Goal: Information Seeking & Learning: Learn about a topic

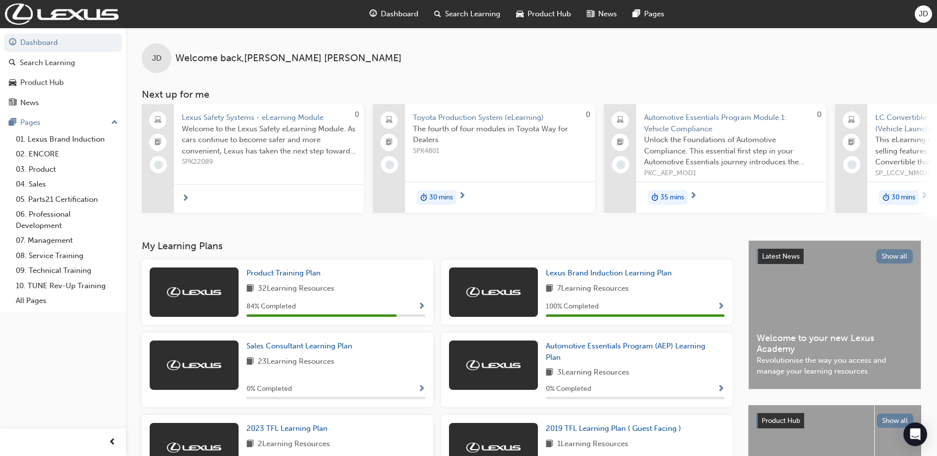
click at [325, 311] on div "84 % Completed" at bounding box center [335, 307] width 179 height 12
click at [312, 274] on span "Product Training Plan" at bounding box center [283, 273] width 74 height 9
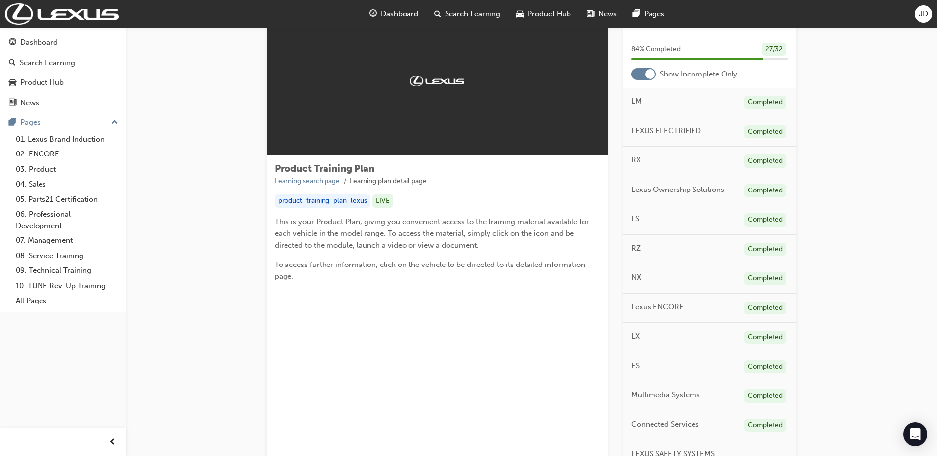
scroll to position [346, 0]
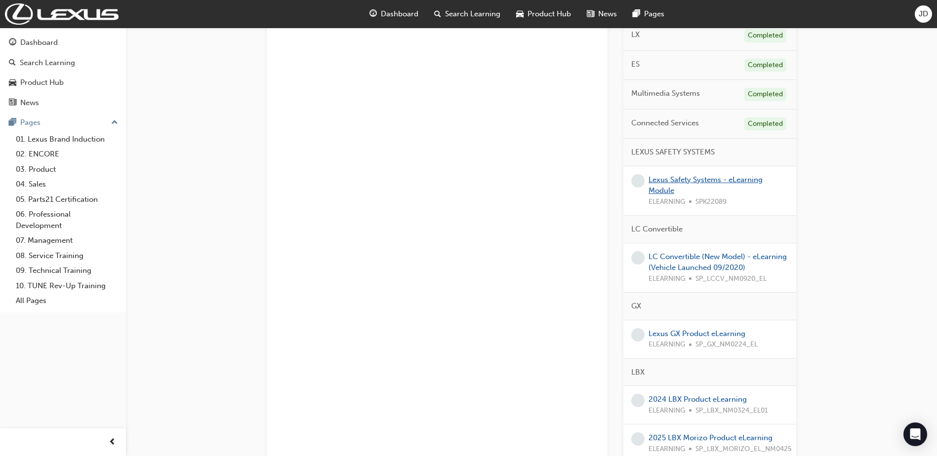
click at [667, 183] on link "Lexus Safety Systems - eLearning Module" at bounding box center [706, 185] width 114 height 20
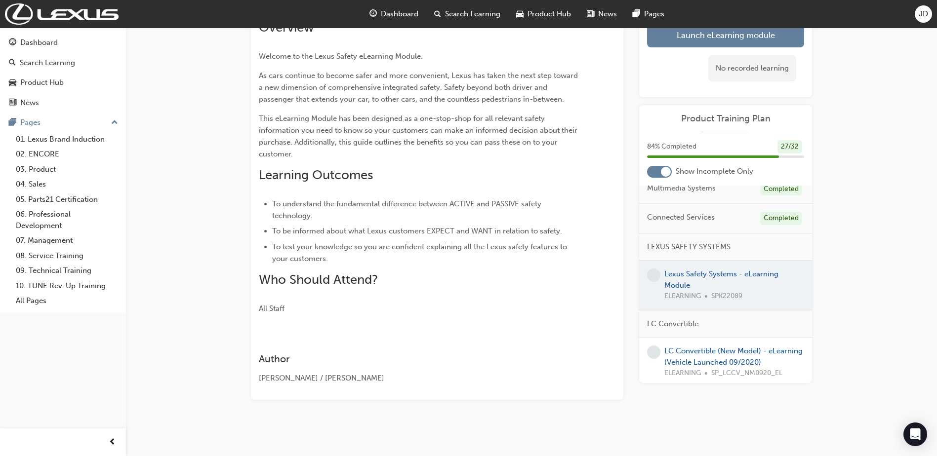
scroll to position [300, 0]
click at [709, 283] on div at bounding box center [725, 289] width 173 height 49
click at [696, 274] on div at bounding box center [725, 289] width 173 height 49
click at [678, 288] on div at bounding box center [725, 289] width 173 height 49
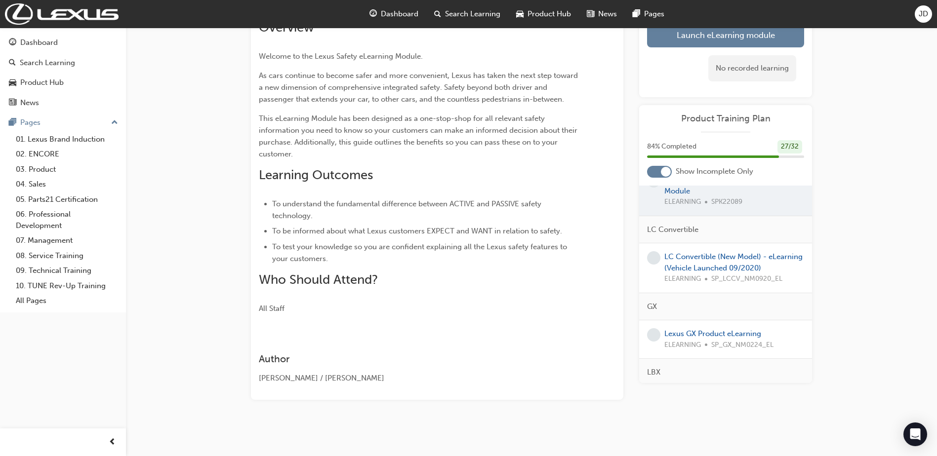
scroll to position [251, 0]
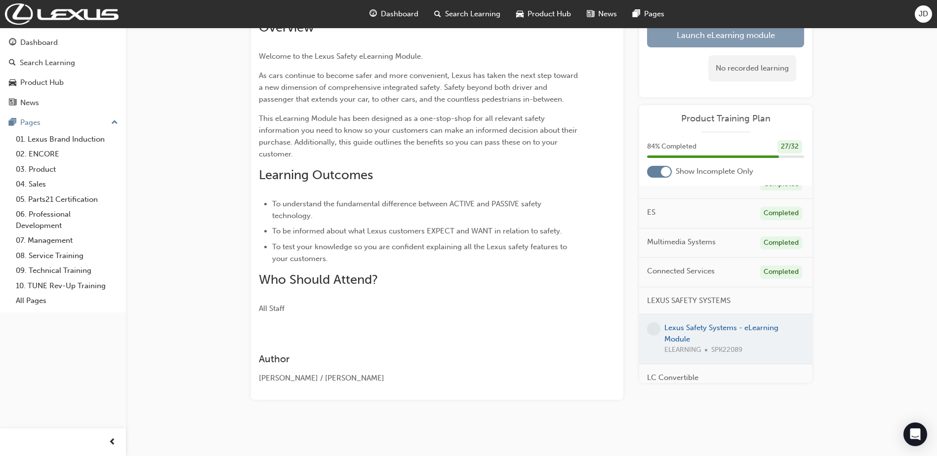
click at [697, 34] on link "Launch eLearning module" at bounding box center [725, 35] width 157 height 25
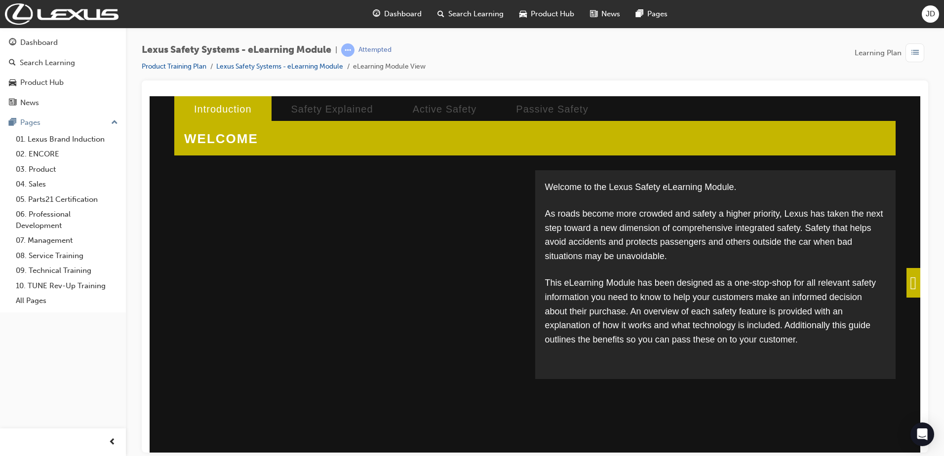
click at [907, 287] on span at bounding box center [914, 283] width 14 height 30
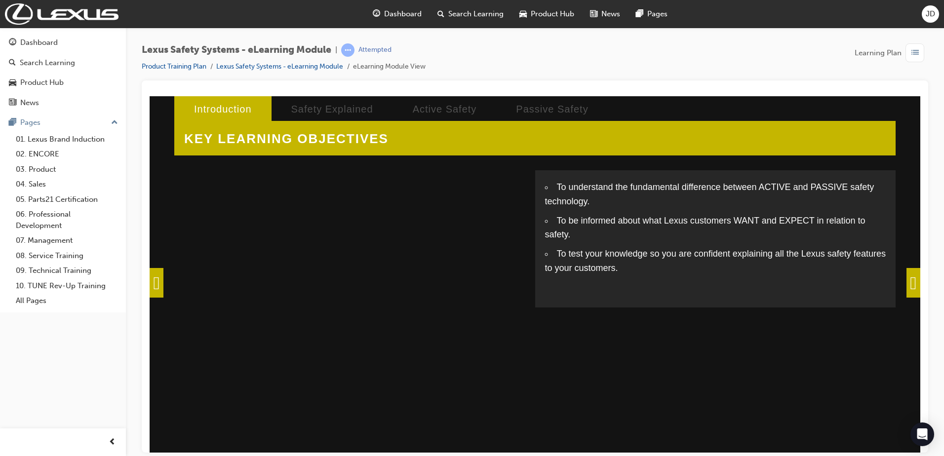
click at [911, 288] on span at bounding box center [914, 283] width 14 height 30
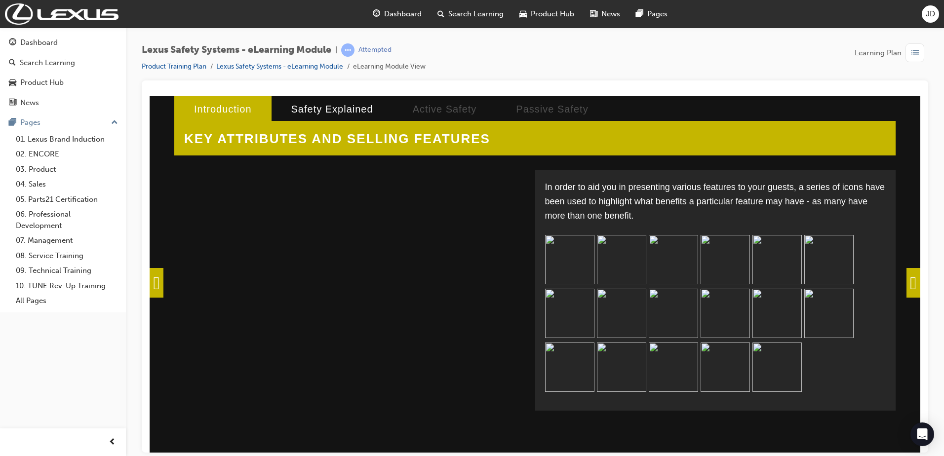
scroll to position [18, 0]
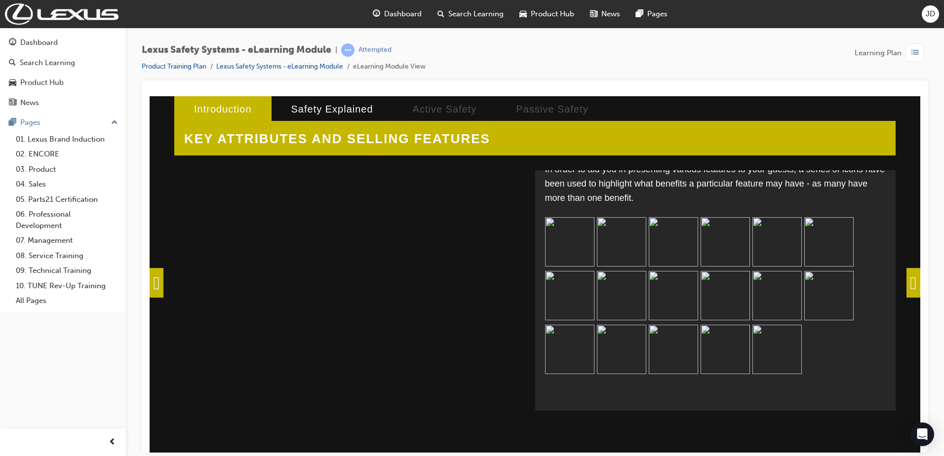
click at [907, 285] on span at bounding box center [914, 283] width 14 height 30
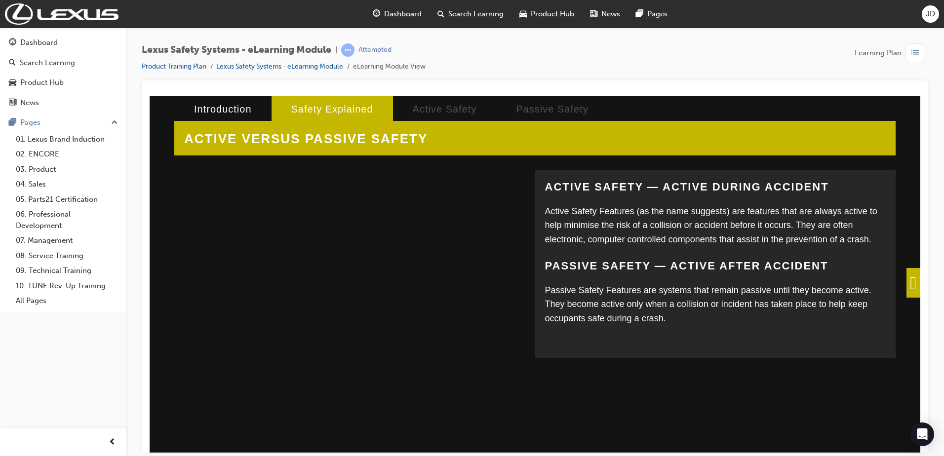
click at [911, 289] on span at bounding box center [914, 283] width 14 height 30
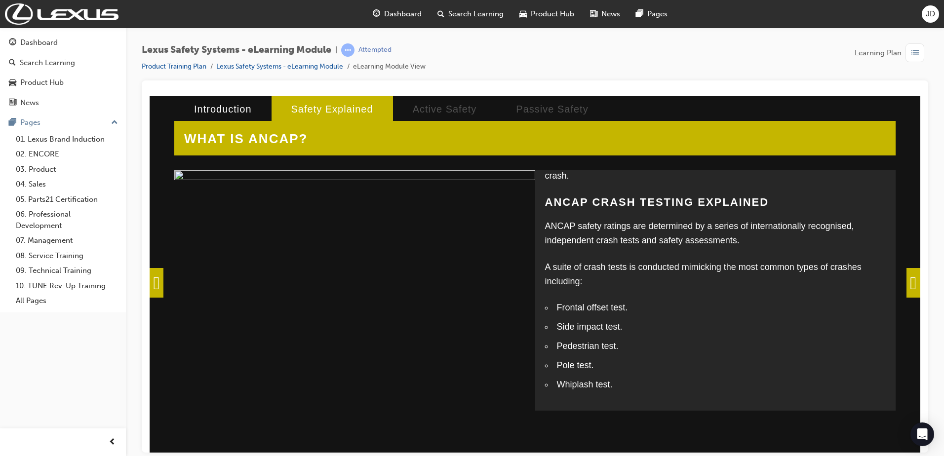
scroll to position [184, 0]
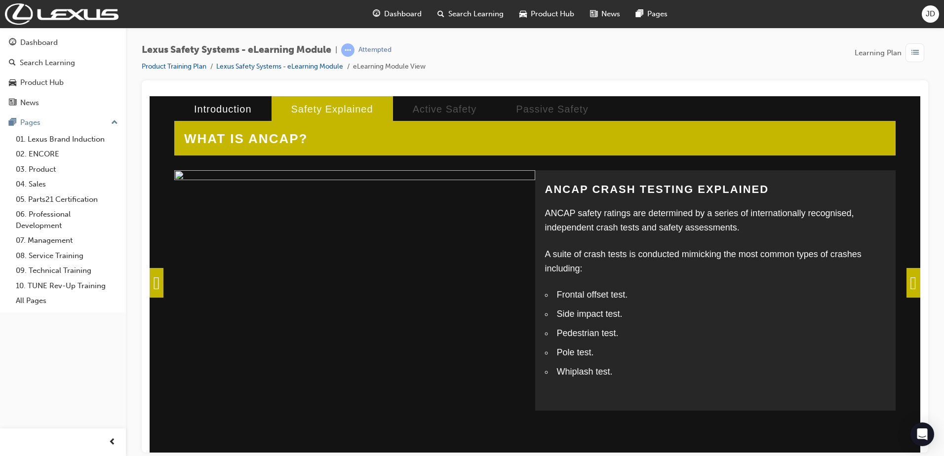
click at [917, 287] on span at bounding box center [914, 283] width 14 height 30
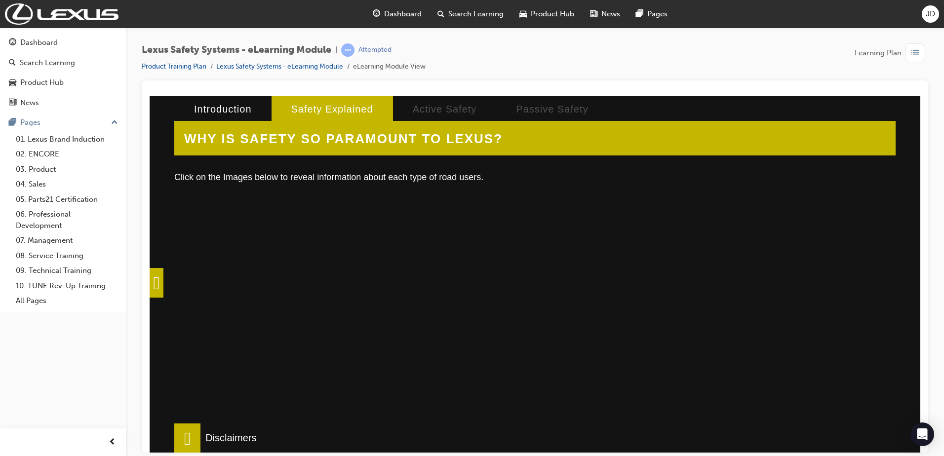
click at [326, 298] on div at bounding box center [345, 316] width 325 height 247
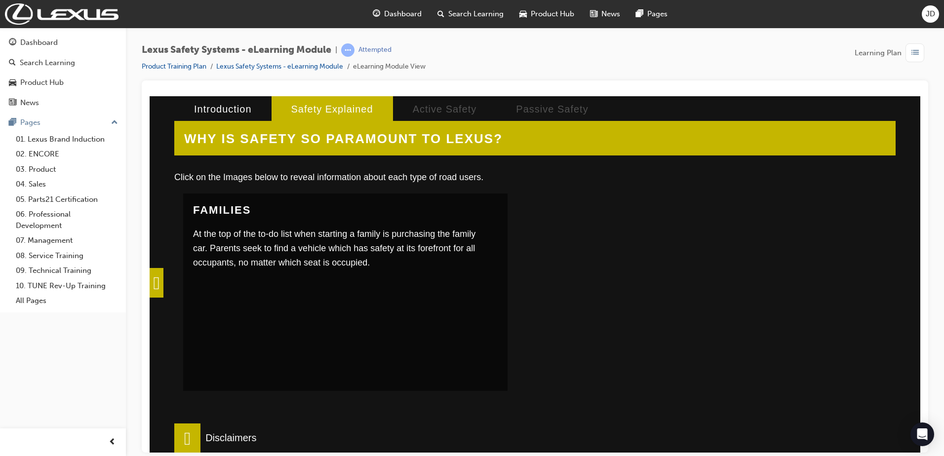
click at [679, 309] on div at bounding box center [688, 316] width 325 height 247
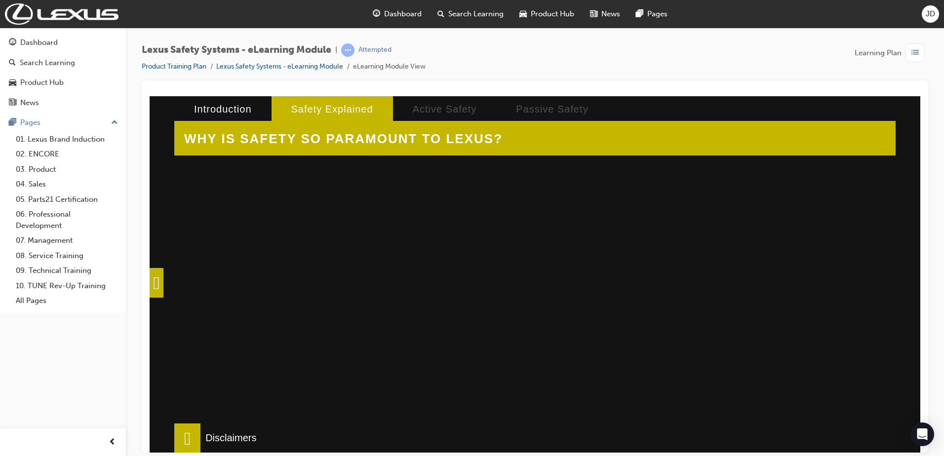
scroll to position [296, 0]
click at [354, 263] on div at bounding box center [345, 285] width 325 height 247
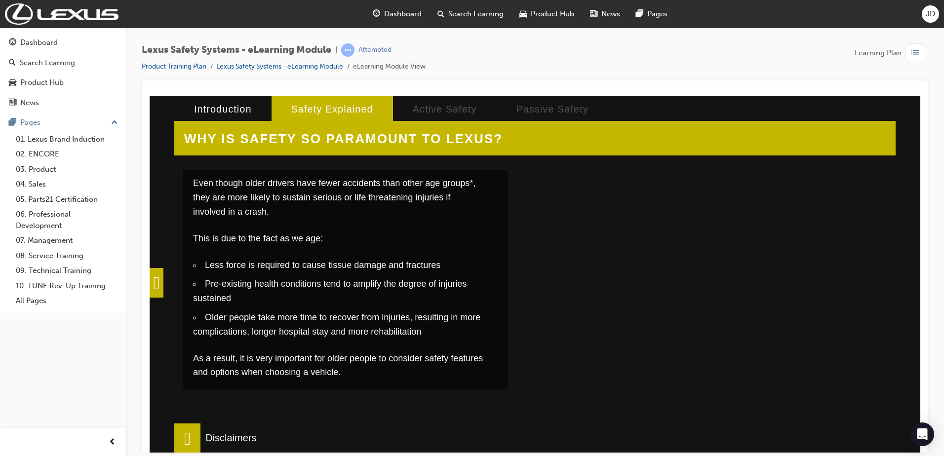
scroll to position [327, 0]
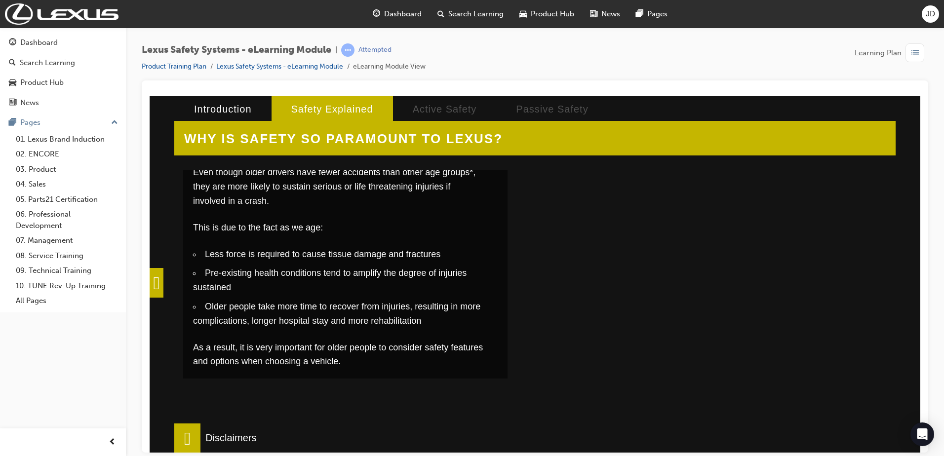
click at [714, 310] on div at bounding box center [688, 254] width 325 height 247
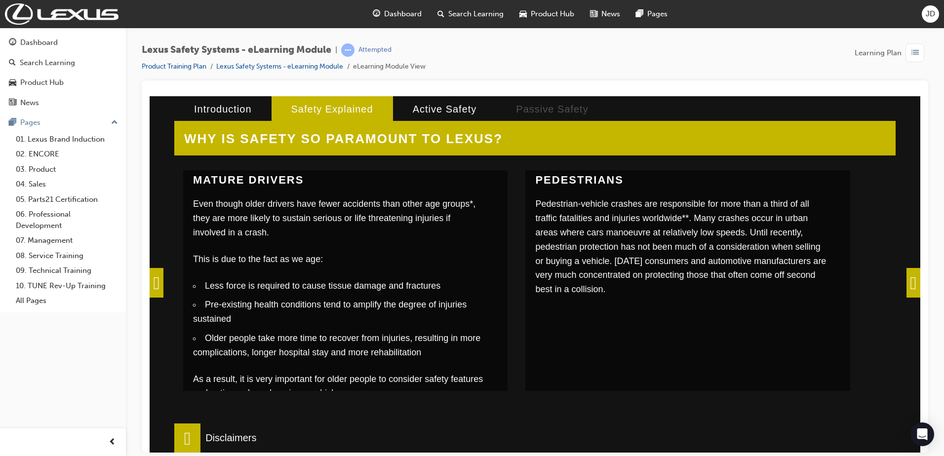
scroll to position [277, 0]
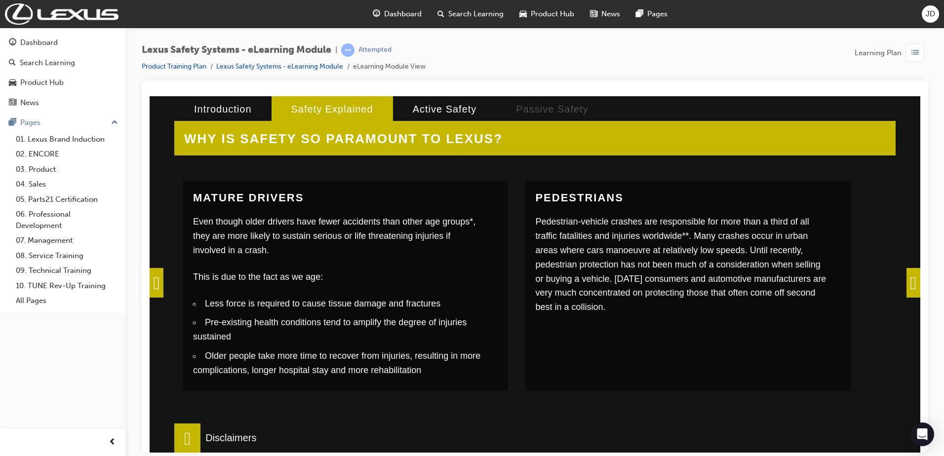
click at [907, 286] on span at bounding box center [914, 283] width 14 height 30
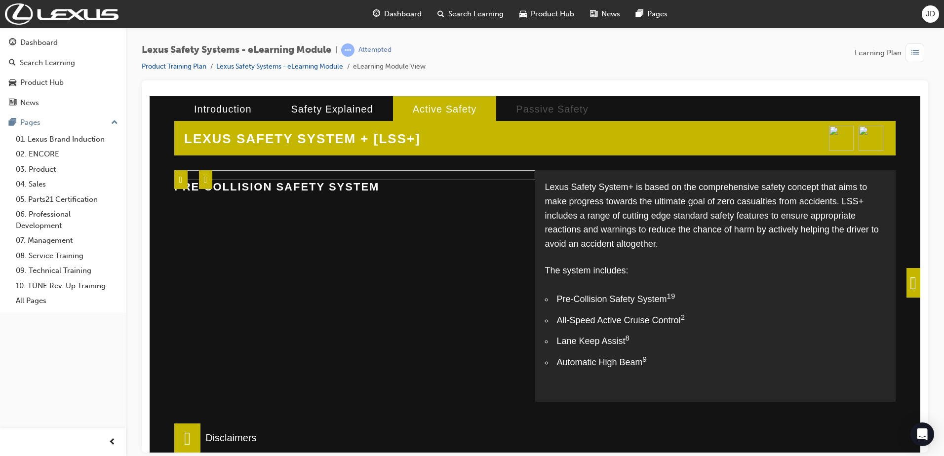
click at [907, 289] on span at bounding box center [914, 283] width 14 height 30
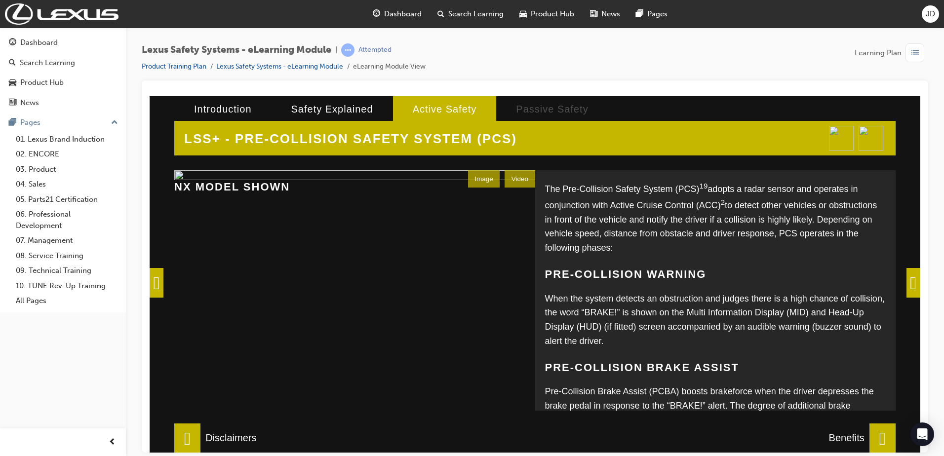
click at [152, 279] on span at bounding box center [157, 283] width 14 height 30
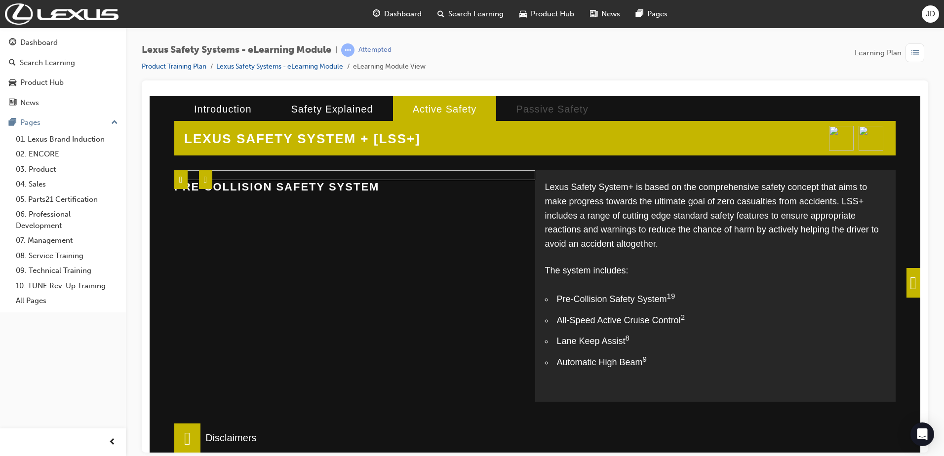
click at [209, 183] on span at bounding box center [205, 179] width 13 height 19
click at [203, 186] on span at bounding box center [205, 179] width 13 height 19
click at [205, 182] on span at bounding box center [205, 179] width 13 height 19
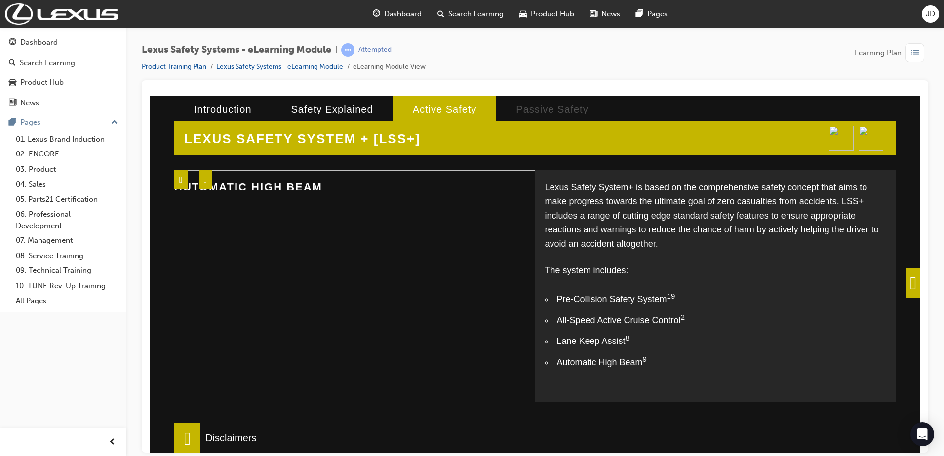
click at [907, 281] on span at bounding box center [914, 283] width 14 height 30
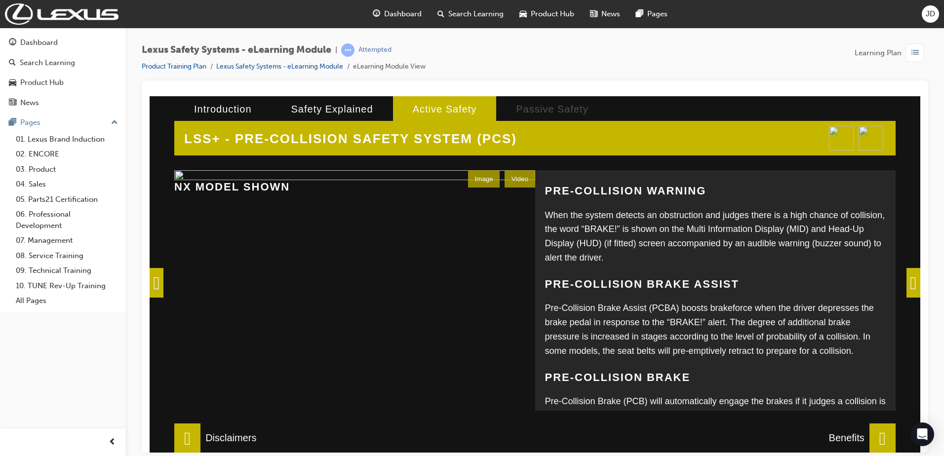
scroll to position [128, 0]
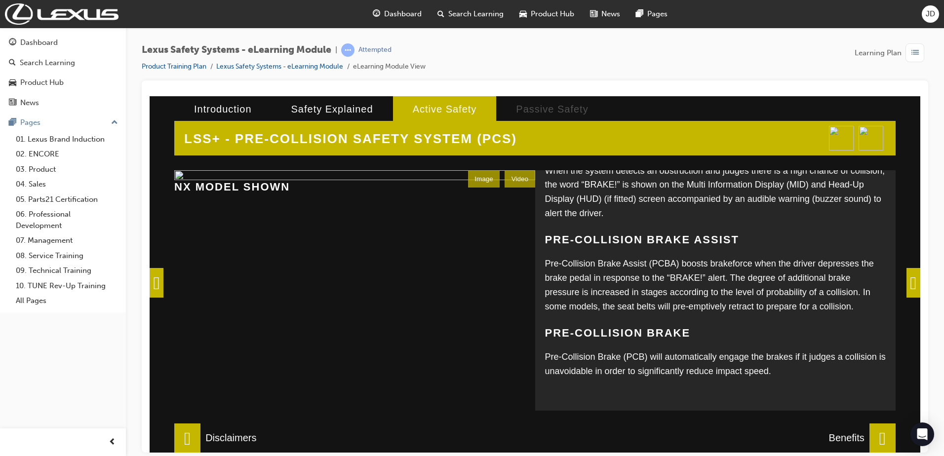
click at [907, 294] on span at bounding box center [914, 283] width 14 height 30
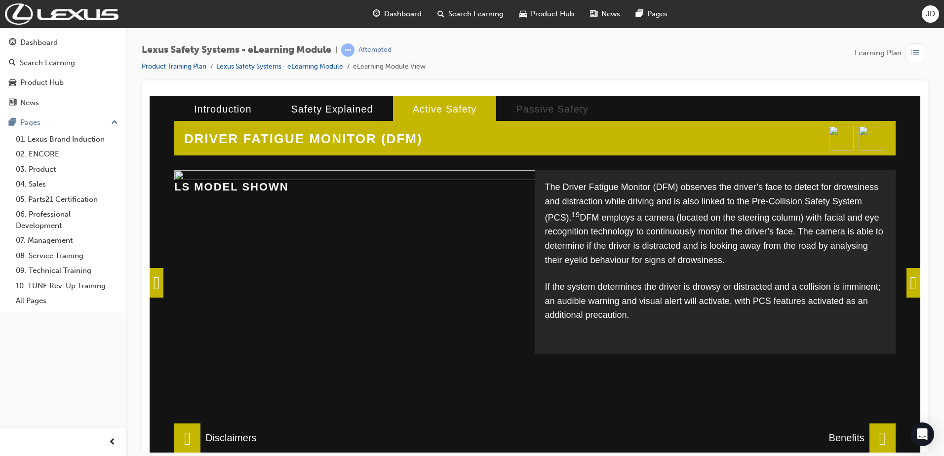
click at [611, 301] on p "If the system determines the driver is drowsy or distracted and a collision is …" at bounding box center [715, 301] width 341 height 42
click at [907, 287] on span at bounding box center [914, 283] width 14 height 30
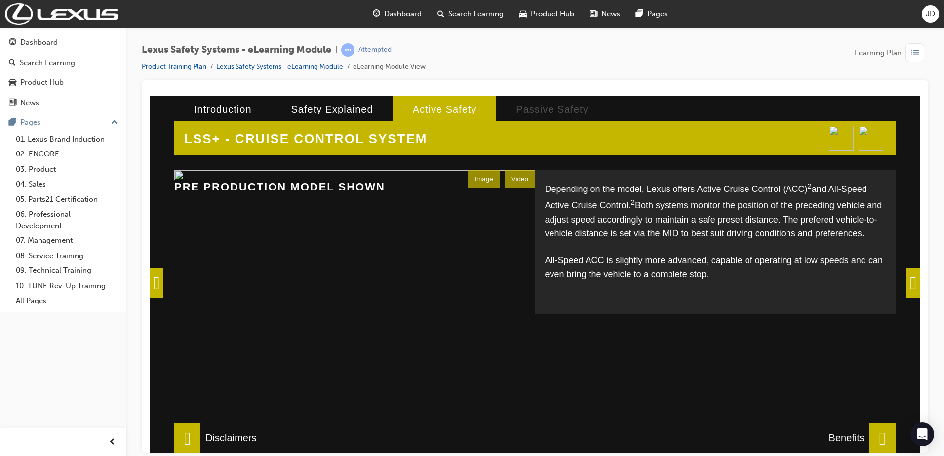
click at [909, 286] on span at bounding box center [914, 283] width 14 height 30
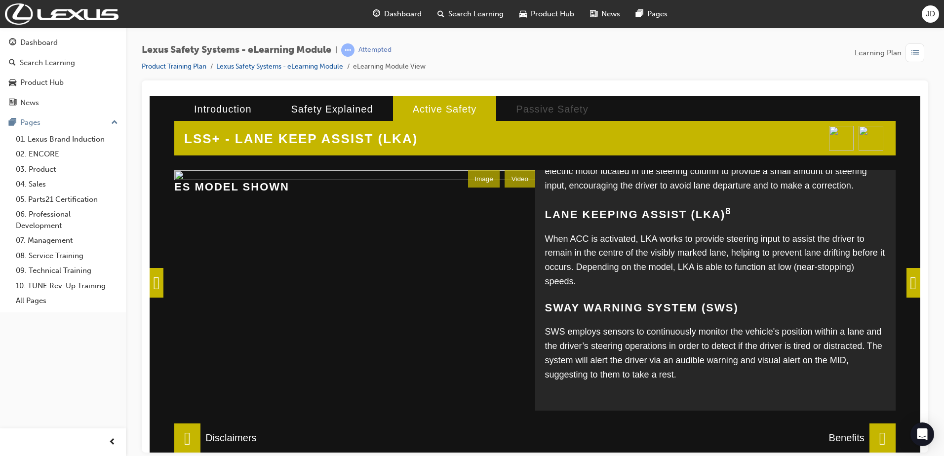
scroll to position [229, 0]
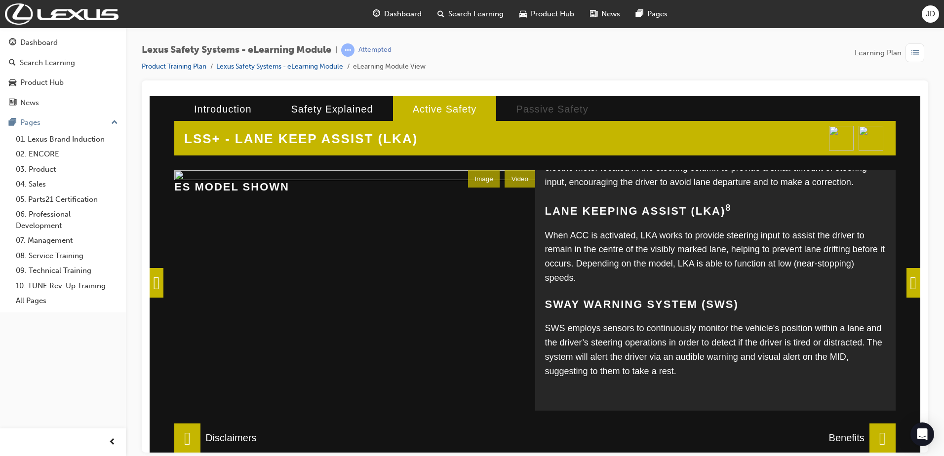
click at [909, 273] on span at bounding box center [914, 283] width 14 height 30
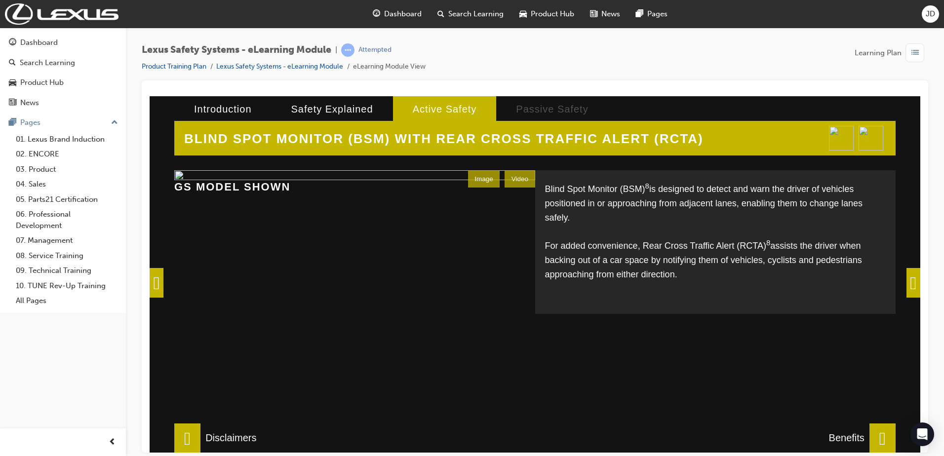
click at [907, 283] on span at bounding box center [914, 283] width 14 height 30
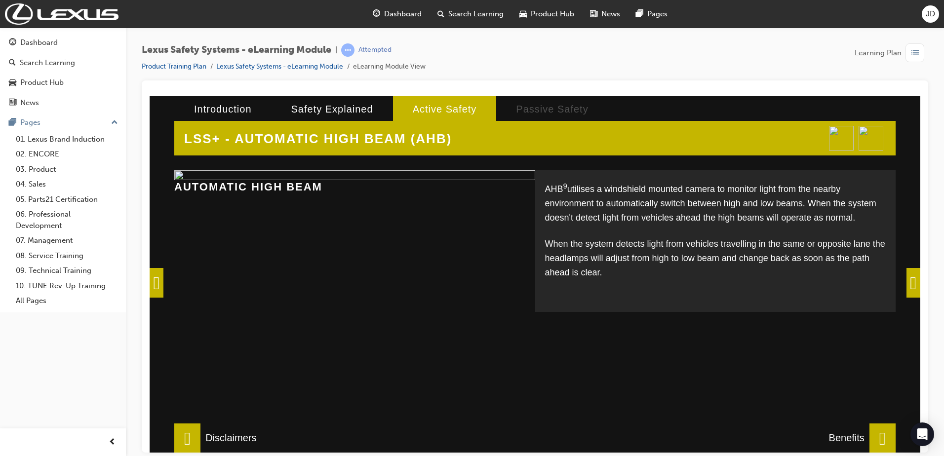
click at [907, 279] on span at bounding box center [914, 283] width 14 height 30
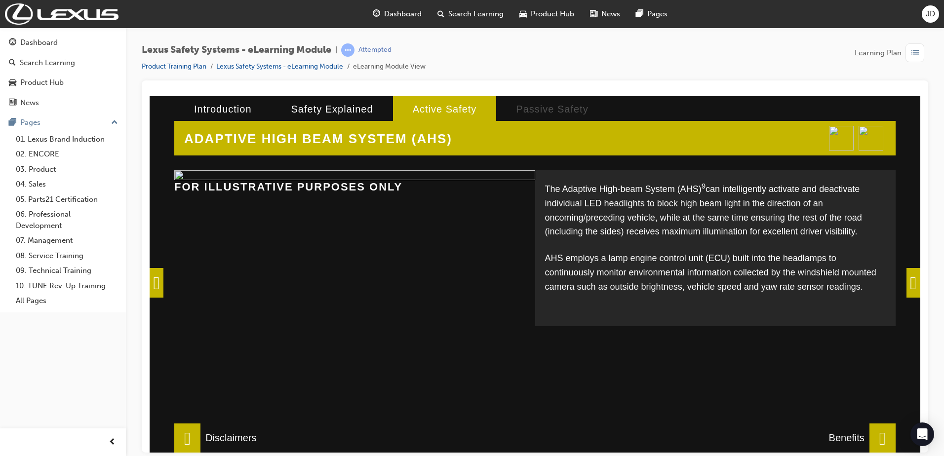
click at [907, 291] on span at bounding box center [914, 283] width 14 height 30
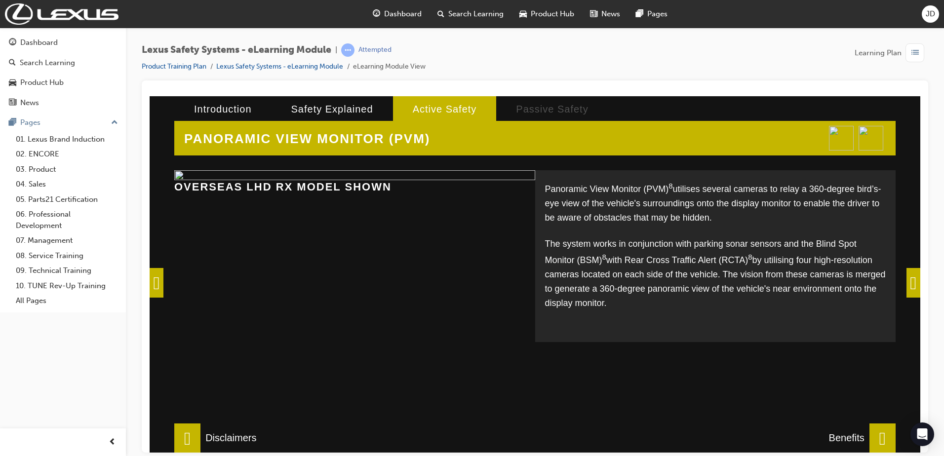
click at [912, 282] on span at bounding box center [914, 283] width 14 height 30
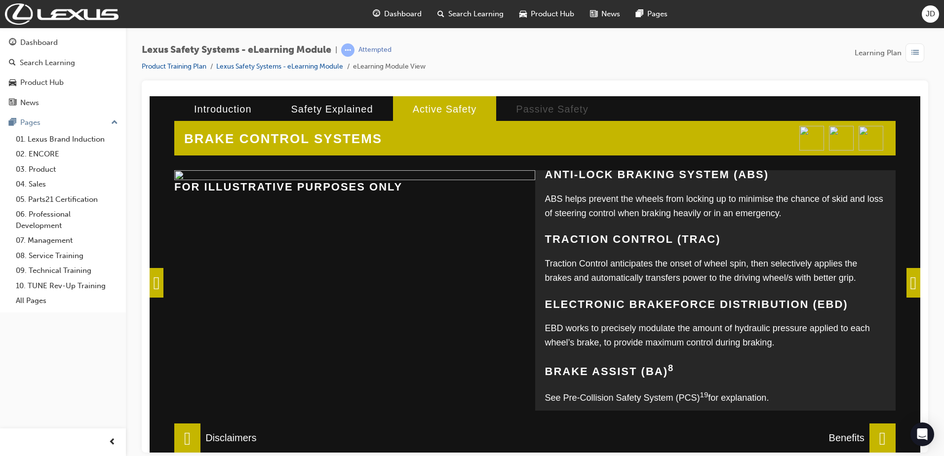
scroll to position [191, 0]
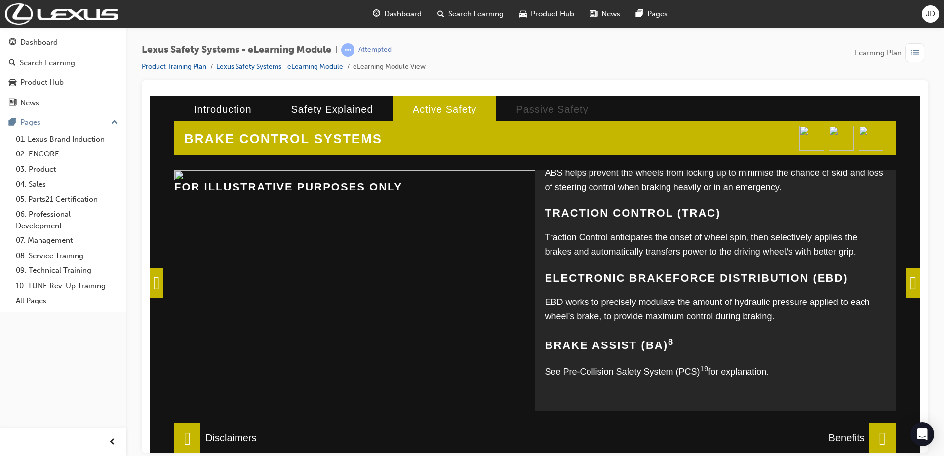
click at [908, 282] on span at bounding box center [914, 283] width 14 height 30
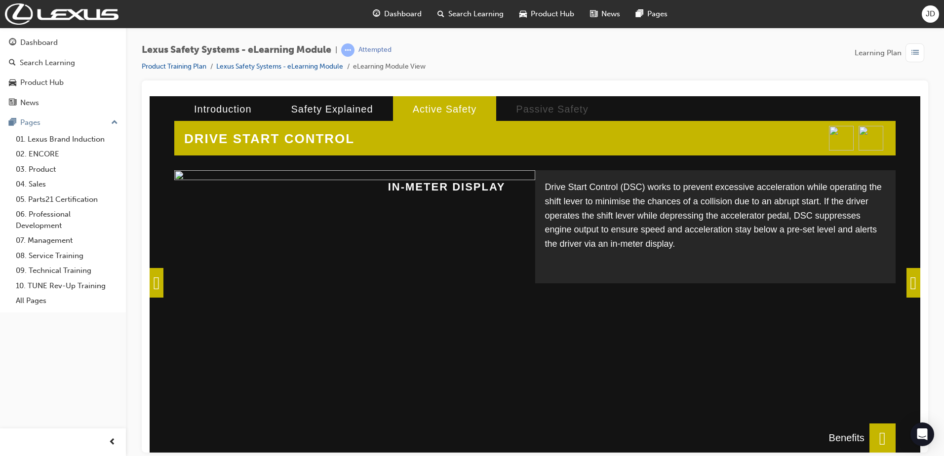
click at [911, 280] on span at bounding box center [914, 283] width 14 height 30
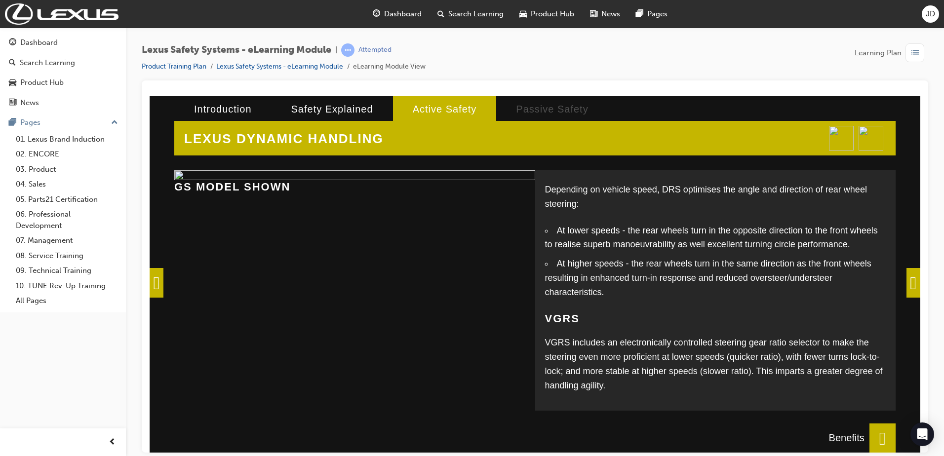
scroll to position [90, 0]
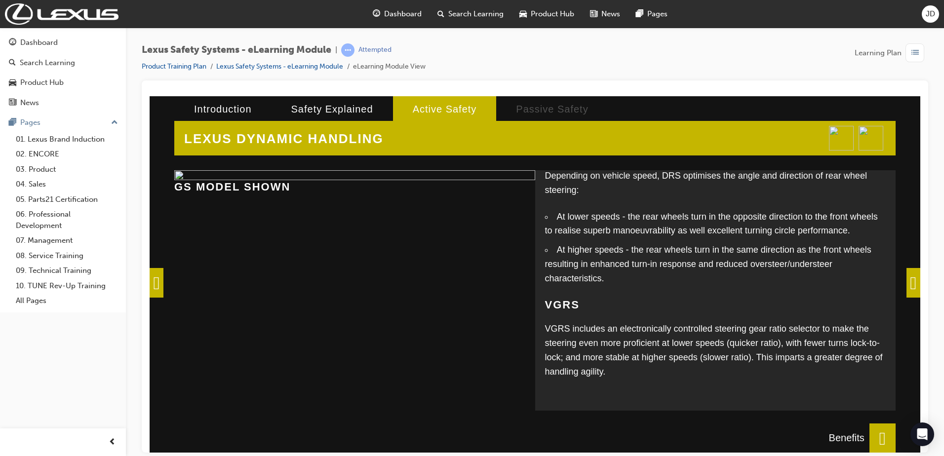
click at [907, 287] on span at bounding box center [914, 283] width 14 height 30
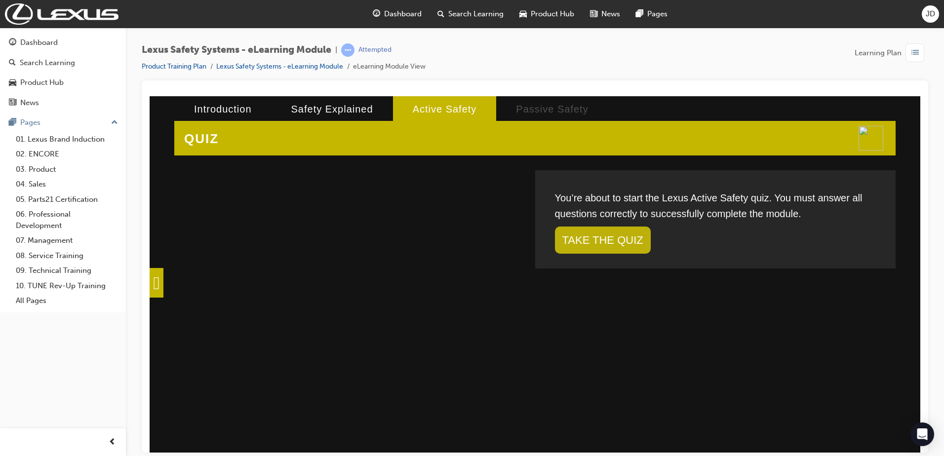
click at [612, 245] on link "TAKE THE QUIZ" at bounding box center [603, 239] width 96 height 27
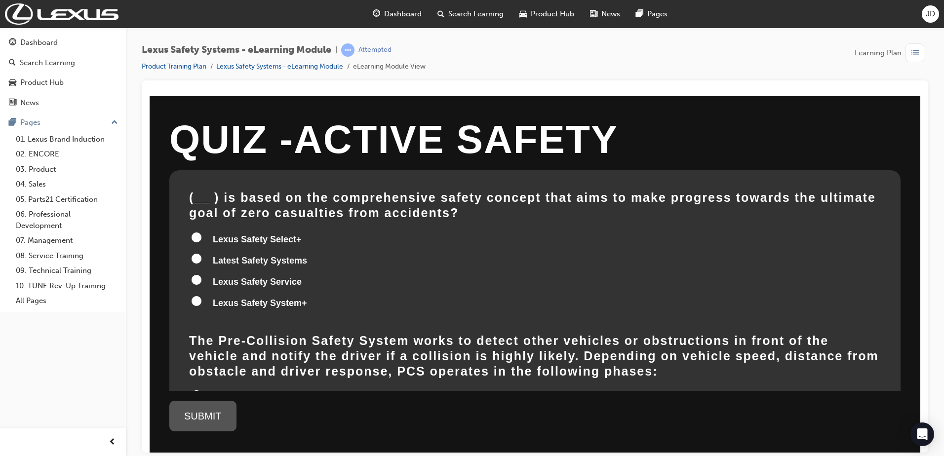
click at [224, 301] on span "Lexus Safety System+" at bounding box center [260, 303] width 94 height 10
click at [202, 301] on input "Lexus Safety System+" at bounding box center [197, 301] width 10 height 10
radio input "true"
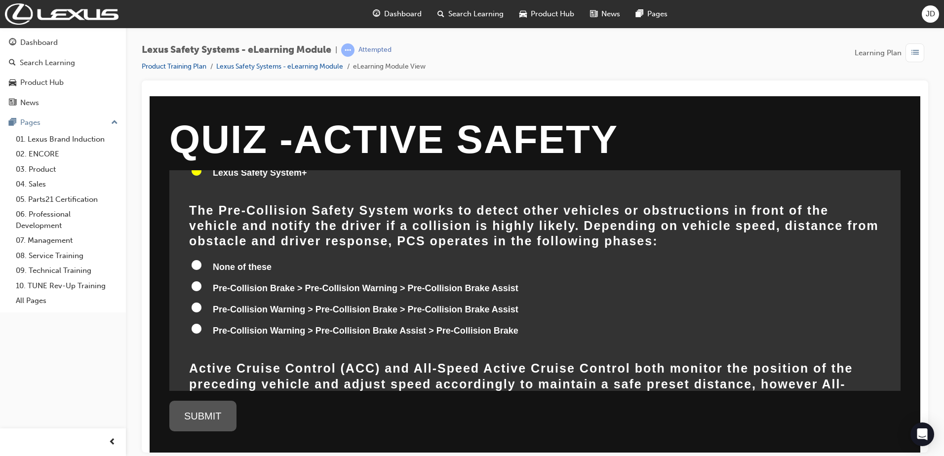
scroll to position [148, 0]
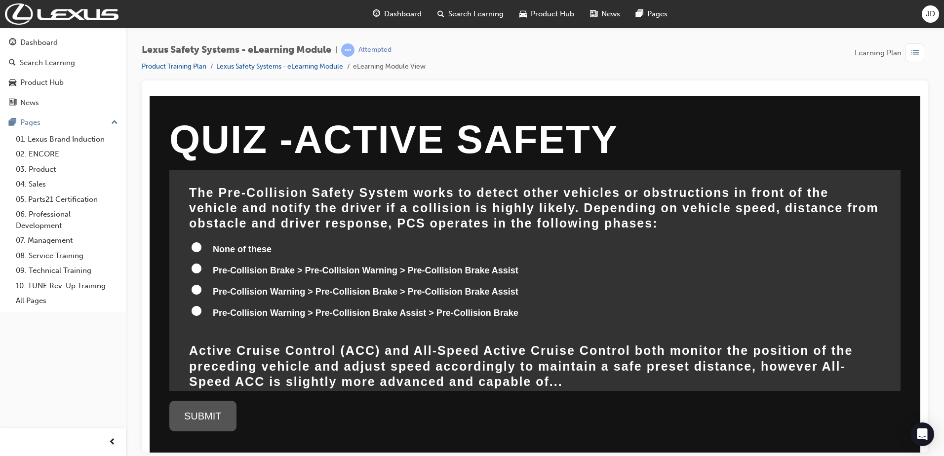
click at [198, 315] on input "Pre-Collision Warning > Pre-Collision Brake Assist > Pre-Collision Brake" at bounding box center [197, 311] width 10 height 10
radio input "true"
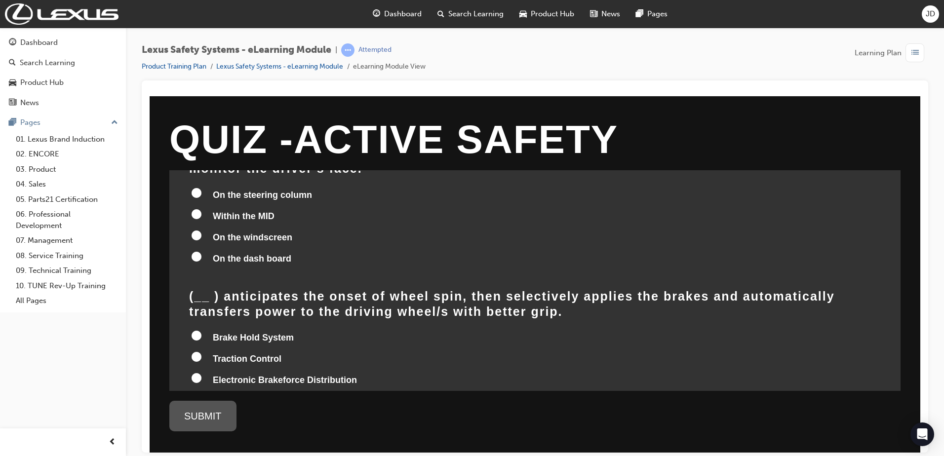
scroll to position [1121, 0]
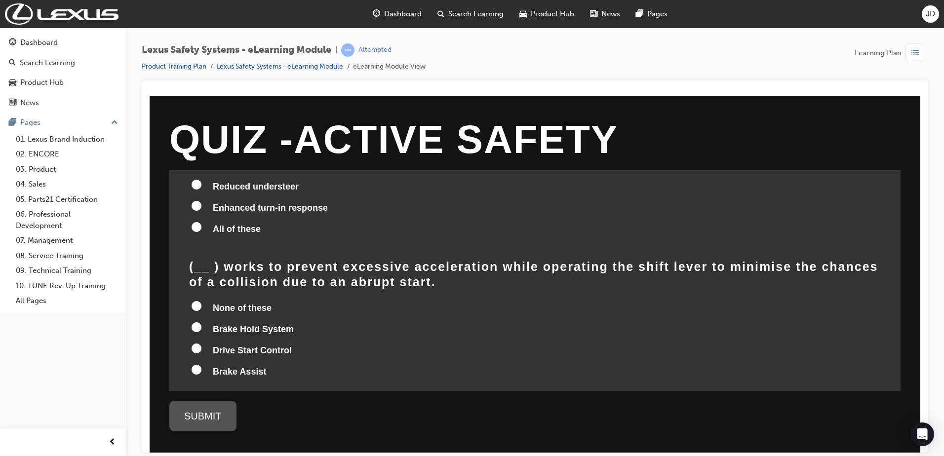
click at [198, 342] on label "Drive Start Control" at bounding box center [535, 351] width 692 height 19
click at [198, 343] on input "Drive Start Control" at bounding box center [197, 348] width 10 height 10
radio input "true"
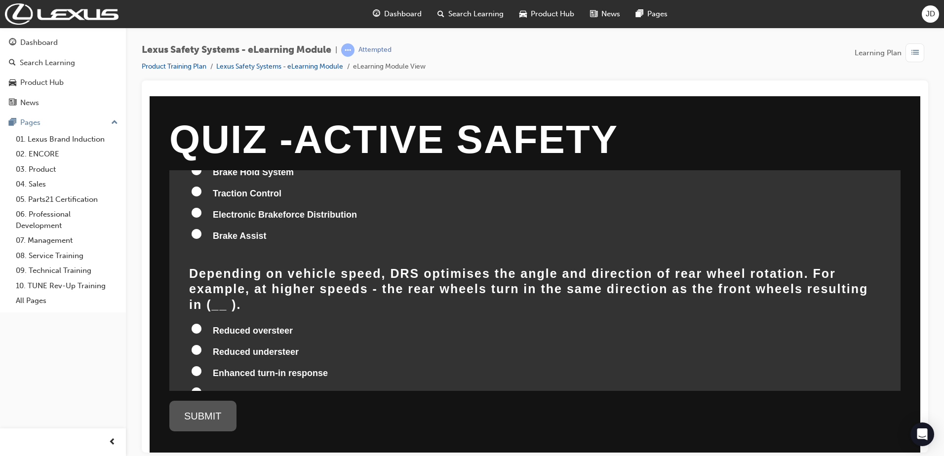
scroll to position [973, 0]
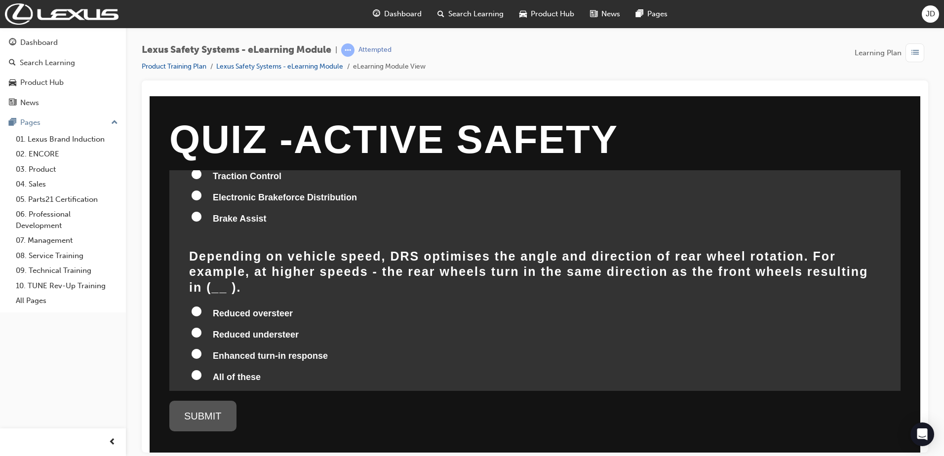
click at [263, 368] on label "All of these" at bounding box center [535, 377] width 692 height 19
click at [202, 370] on input "All of these" at bounding box center [197, 375] width 10 height 10
radio input "true"
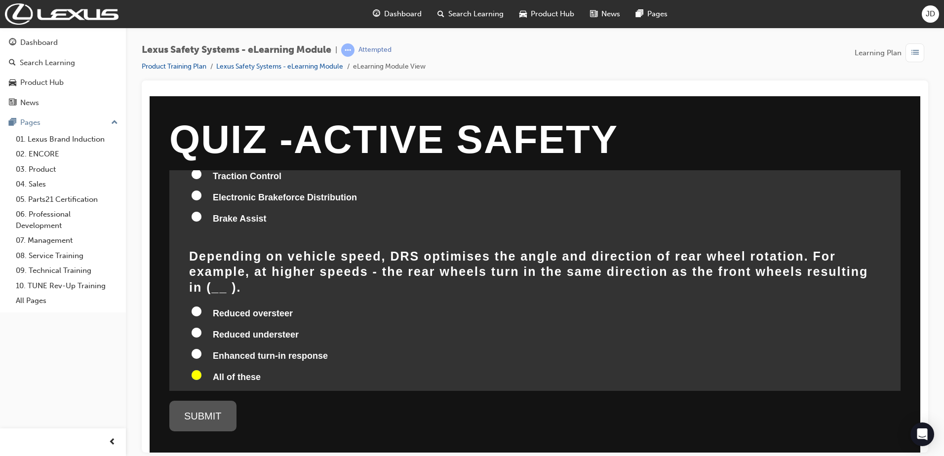
radio input "true"
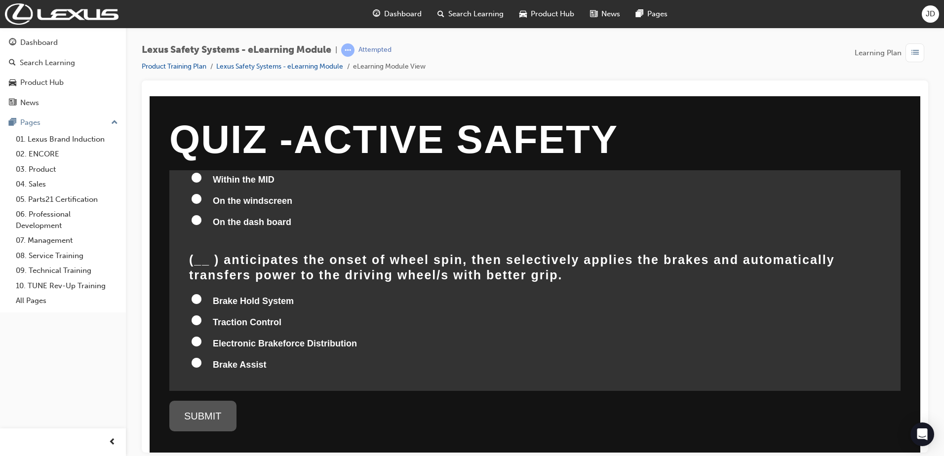
scroll to position [825, 0]
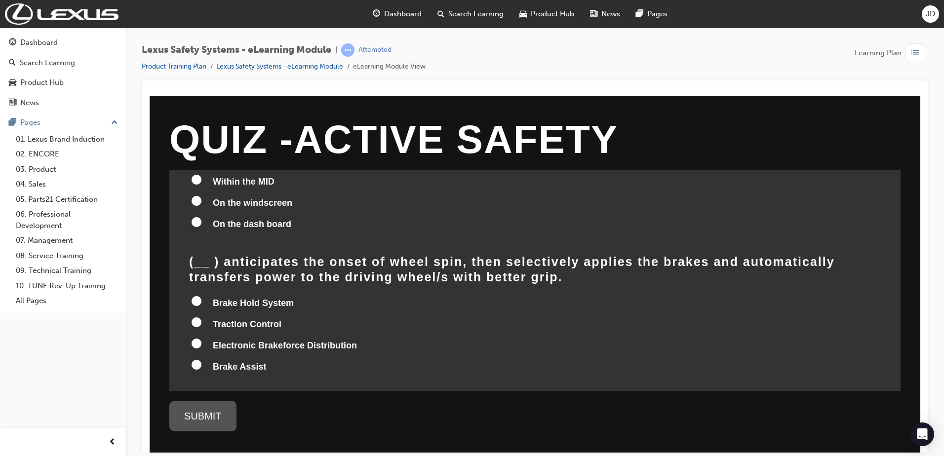
click at [221, 358] on label "Brake Assist" at bounding box center [535, 367] width 692 height 19
click at [202, 360] on input "Brake Assist" at bounding box center [197, 365] width 10 height 10
radio input "true"
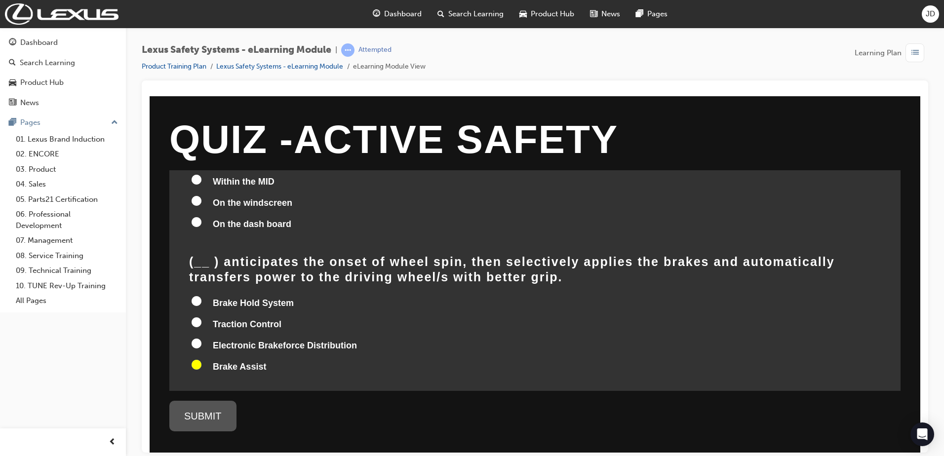
radio input "true"
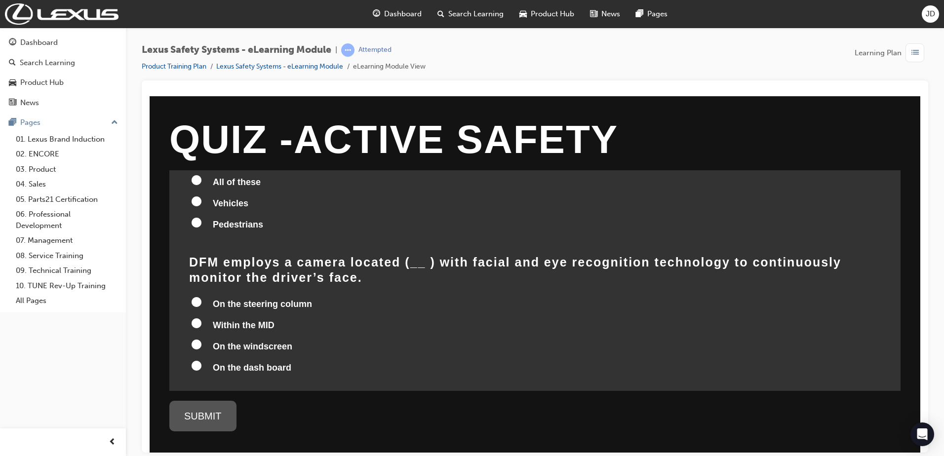
scroll to position [677, 0]
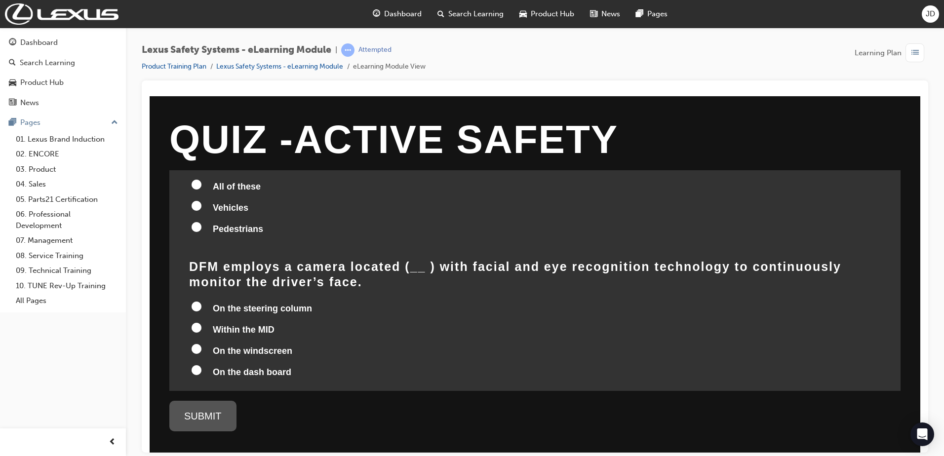
click at [229, 325] on span "Within the MID" at bounding box center [244, 330] width 62 height 10
click at [202, 323] on input "Within the MID" at bounding box center [197, 328] width 10 height 10
radio input "true"
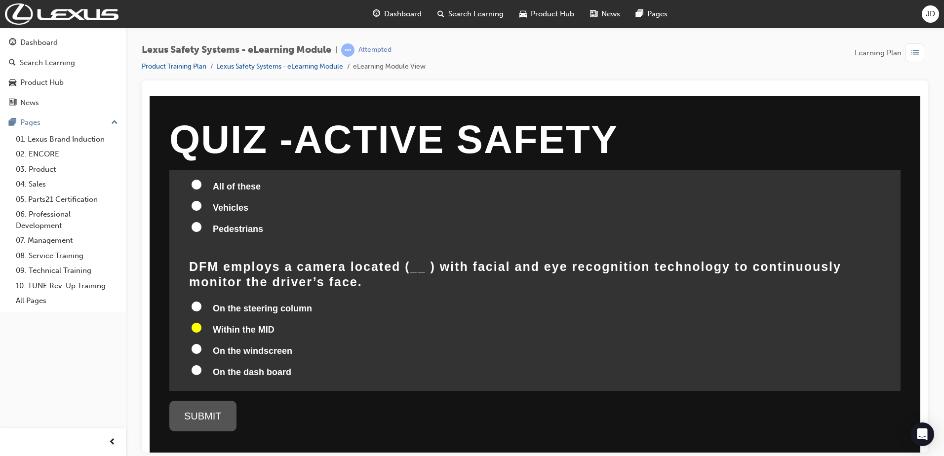
radio input "true"
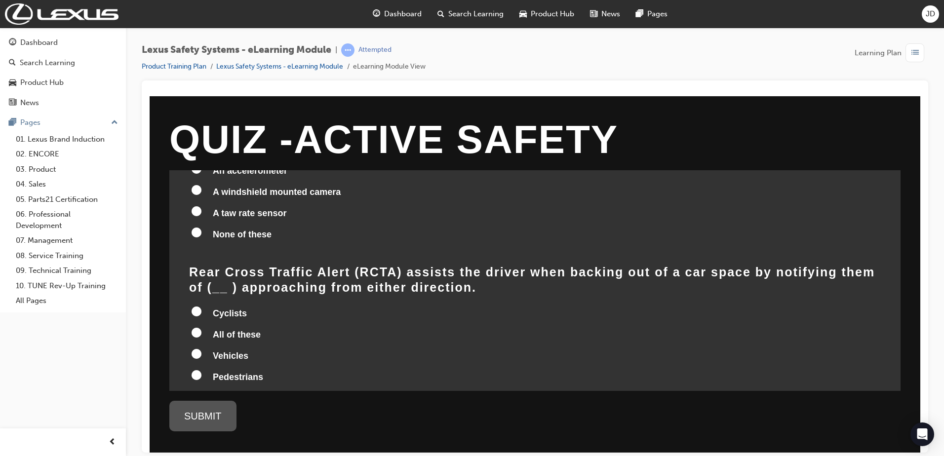
scroll to position [578, 0]
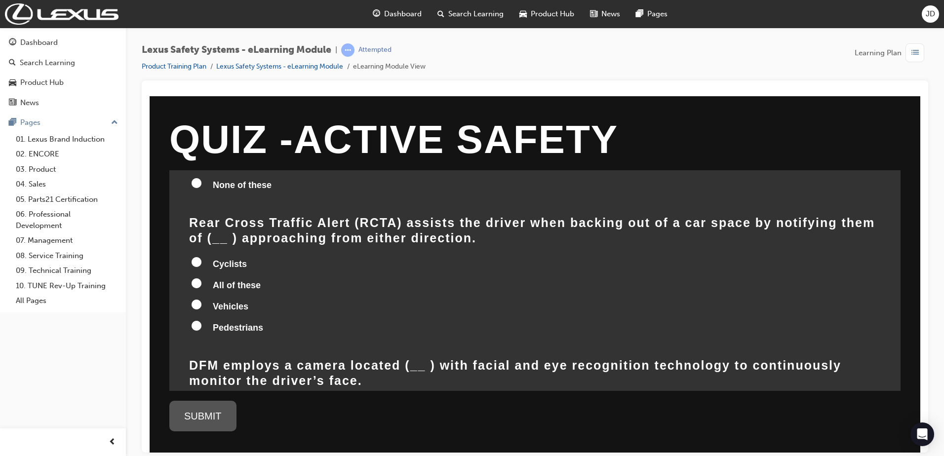
click at [195, 286] on input "All of these" at bounding box center [197, 283] width 10 height 10
radio input "true"
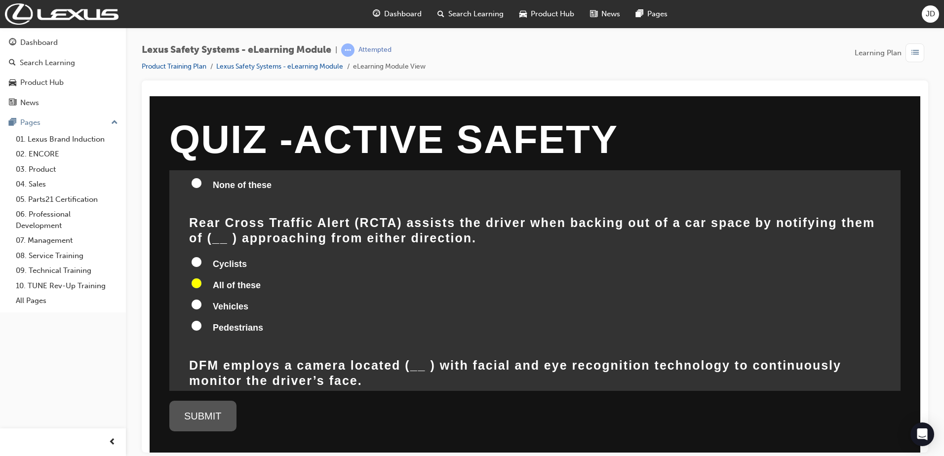
radio input "true"
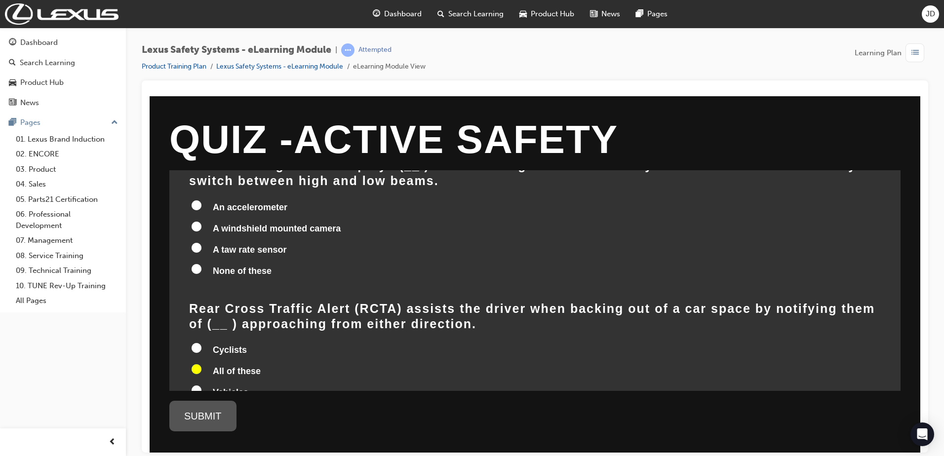
scroll to position [479, 0]
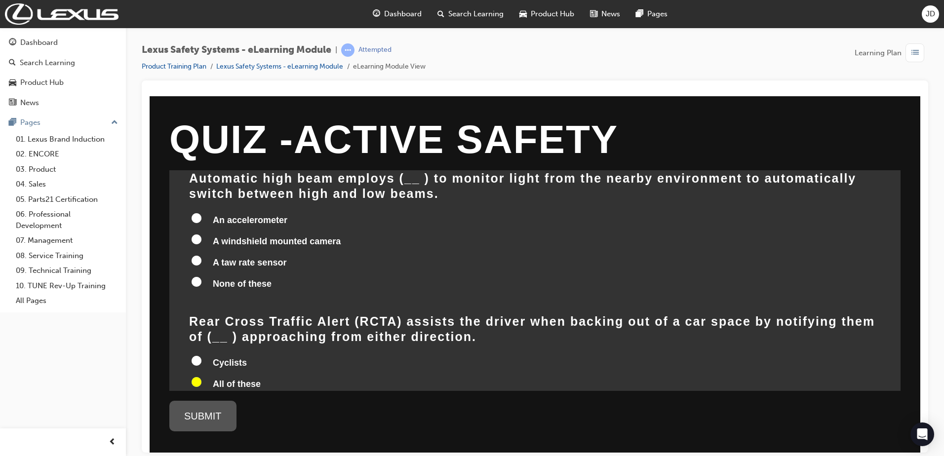
drag, startPoint x: 306, startPoint y: 243, endPoint x: 307, endPoint y: 238, distance: 5.2
click at [306, 242] on span "A windshield mounted camera" at bounding box center [277, 241] width 128 height 10
click at [202, 242] on input "A windshield mounted camera" at bounding box center [197, 239] width 10 height 10
radio input "true"
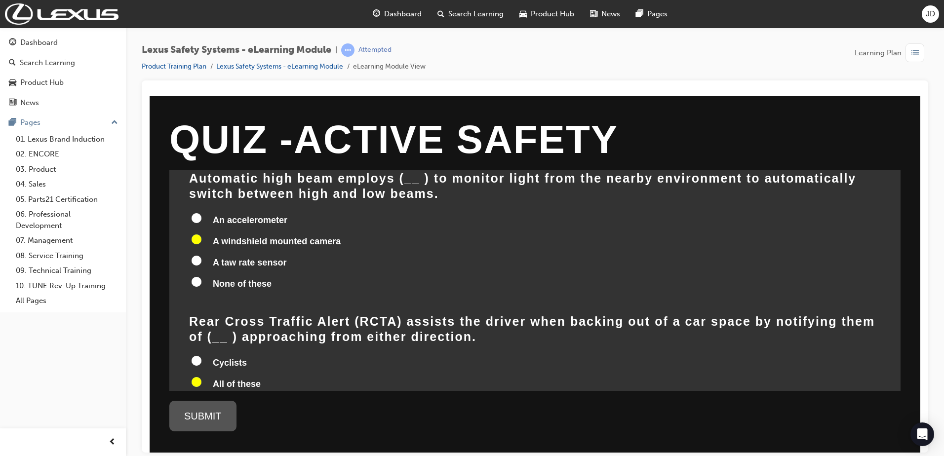
radio input "true"
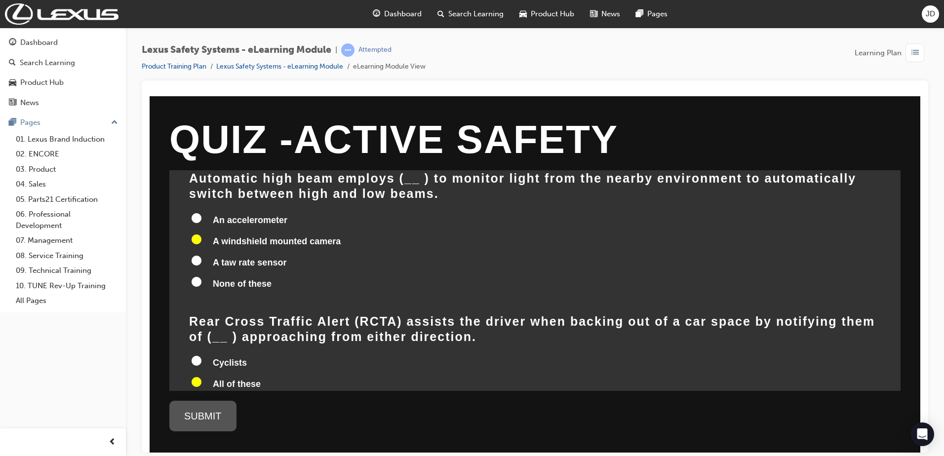
radio input "true"
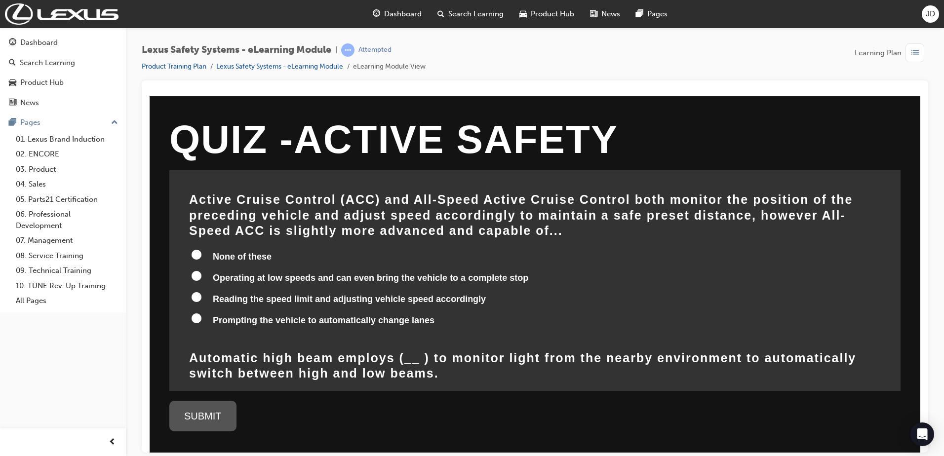
scroll to position [282, 0]
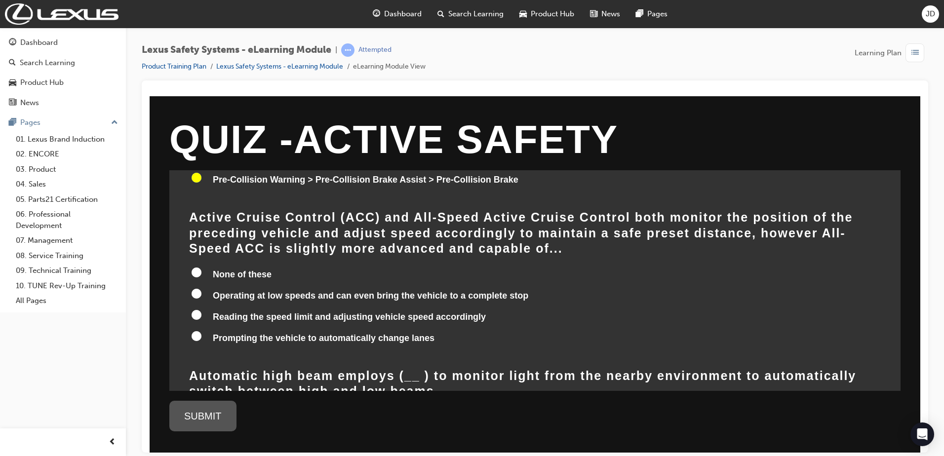
click at [207, 316] on label "Reading the speed limit and adjusting vehicle speed accordingly" at bounding box center [535, 317] width 692 height 19
click at [202, 316] on input "Reading the speed limit and adjusting vehicle speed accordingly" at bounding box center [197, 315] width 10 height 10
radio input "true"
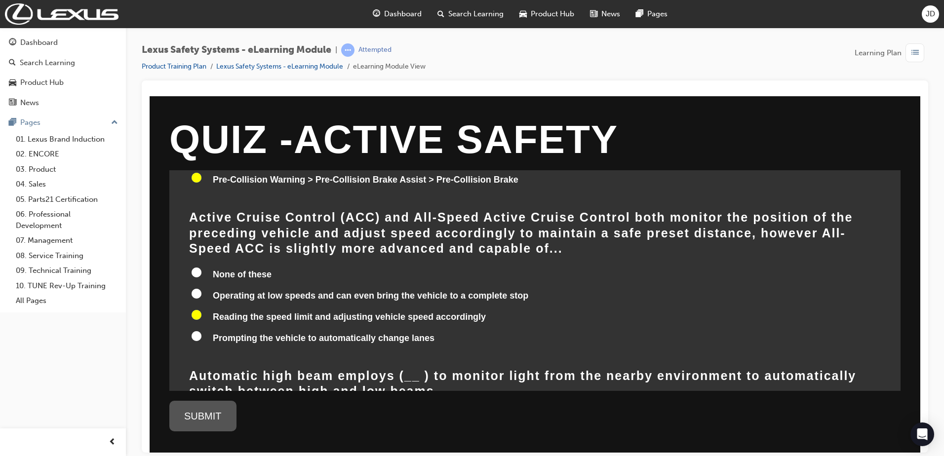
radio input "true"
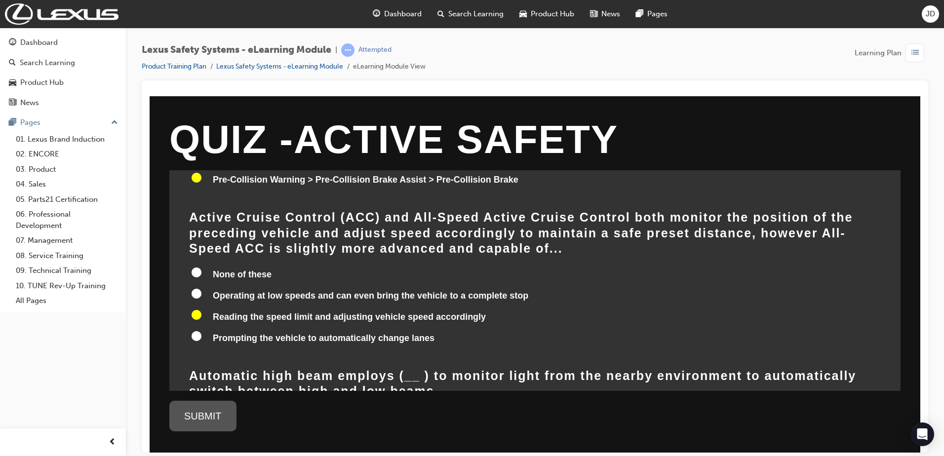
radio input "true"
click at [205, 422] on div "SUBMIT" at bounding box center [202, 416] width 67 height 31
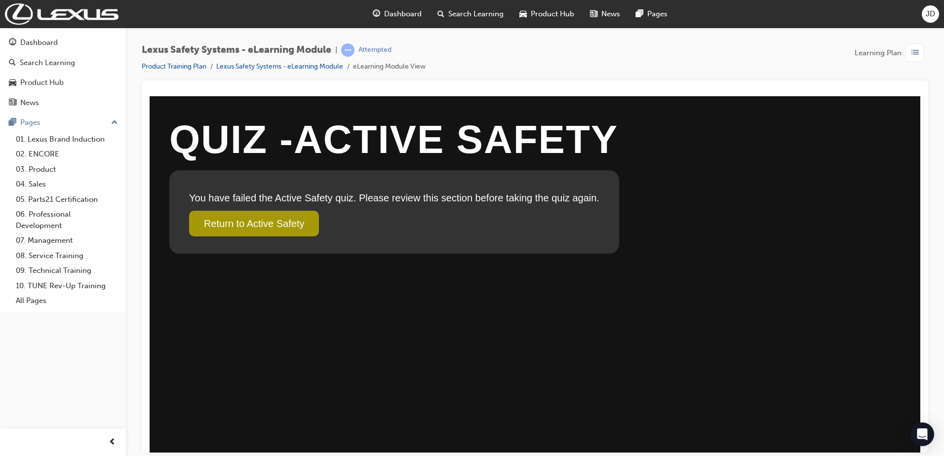
click at [287, 234] on link "Return to Active Safety" at bounding box center [254, 223] width 130 height 26
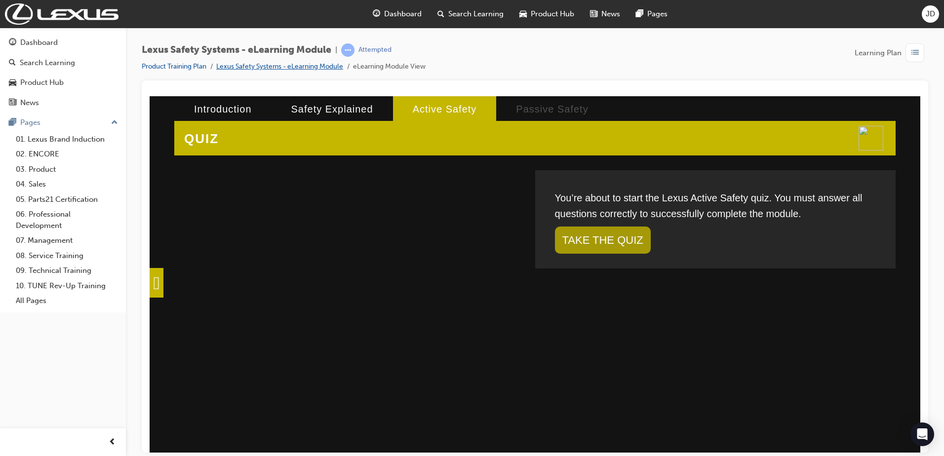
click at [254, 68] on link "Lexus Safety Systems - eLearning Module" at bounding box center [279, 66] width 127 height 8
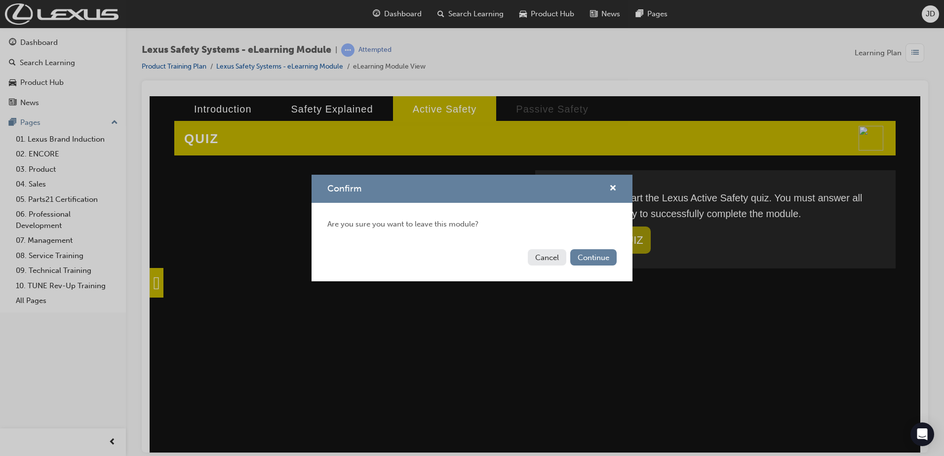
click at [617, 264] on div "Cancel Continue" at bounding box center [472, 263] width 321 height 36
click at [611, 255] on button "Continue" at bounding box center [594, 257] width 46 height 16
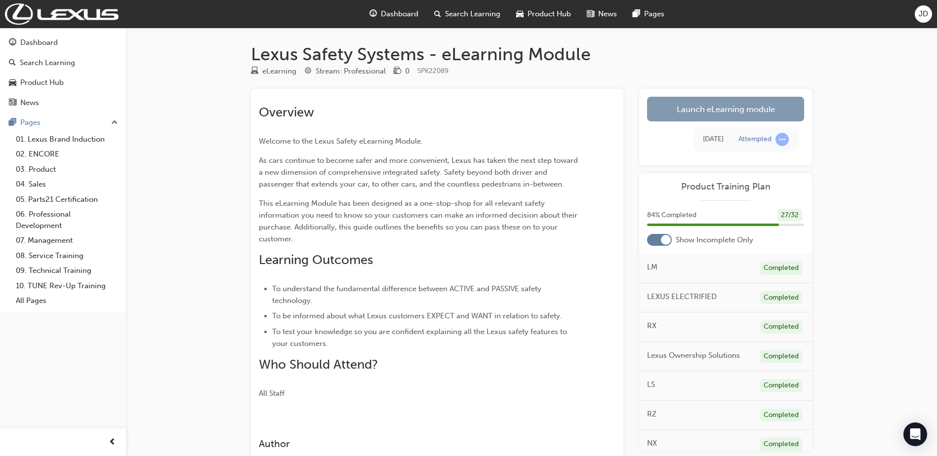
click at [706, 111] on link "Launch eLearning module" at bounding box center [725, 109] width 157 height 25
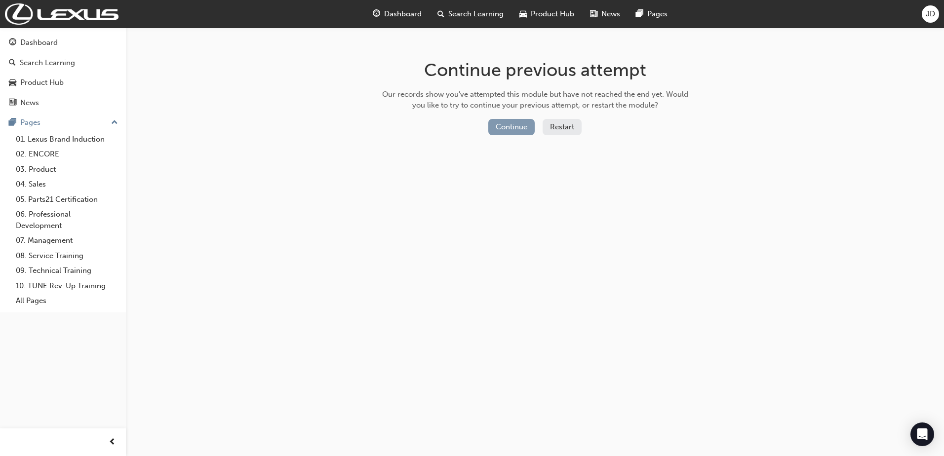
click at [527, 132] on button "Continue" at bounding box center [512, 127] width 46 height 16
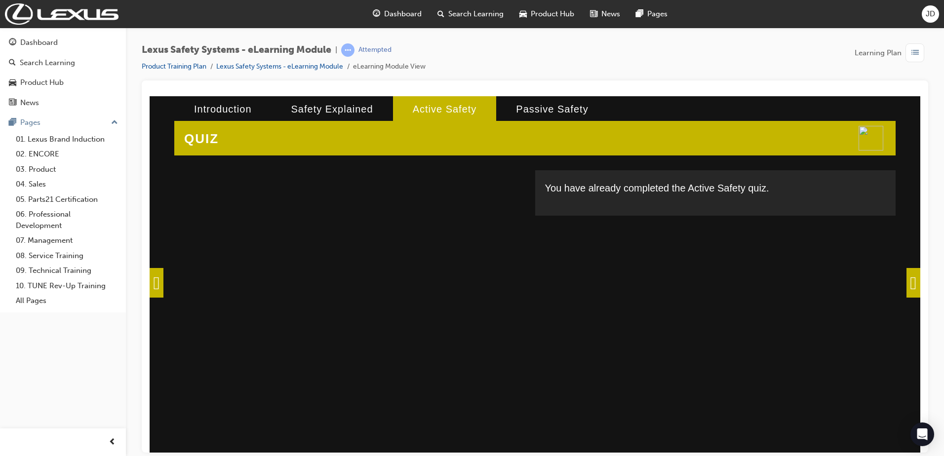
click at [419, 243] on div at bounding box center [354, 280] width 361 height 221
click at [218, 102] on li "Introduction" at bounding box center [222, 109] width 97 height 26
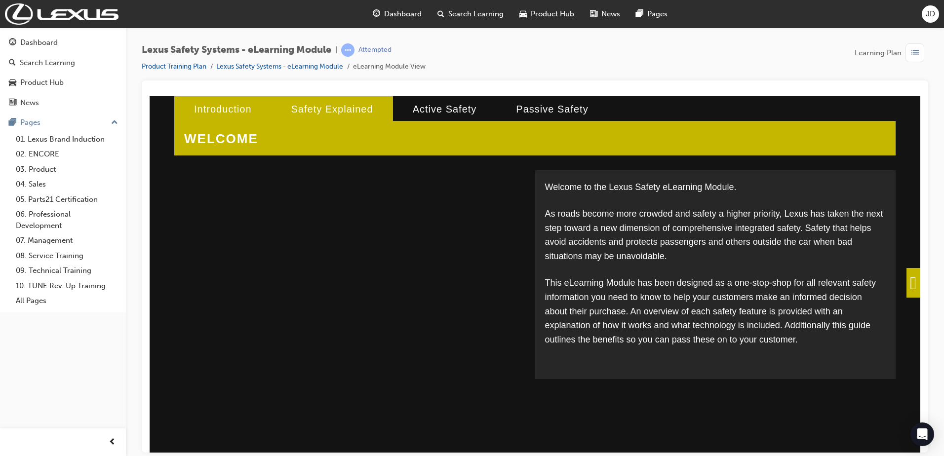
click at [309, 110] on li "Safety Explained" at bounding box center [333, 109] width 122 height 26
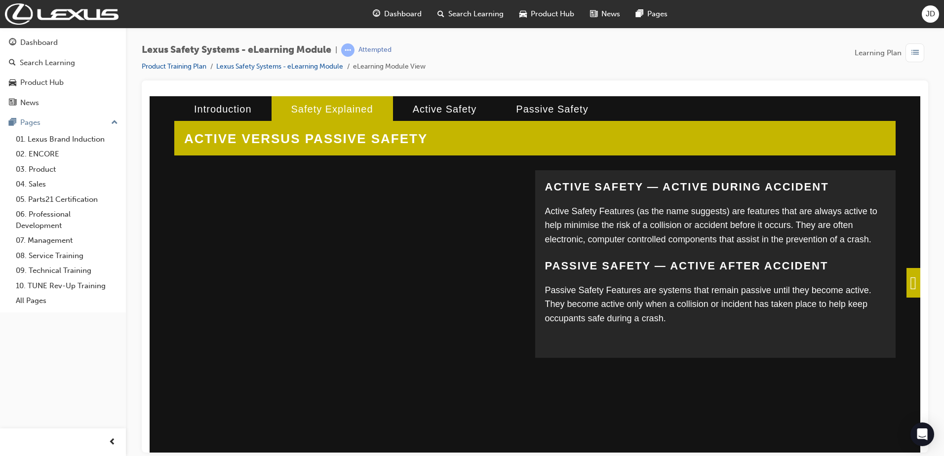
click at [387, 14] on span "Dashboard" at bounding box center [403, 13] width 38 height 11
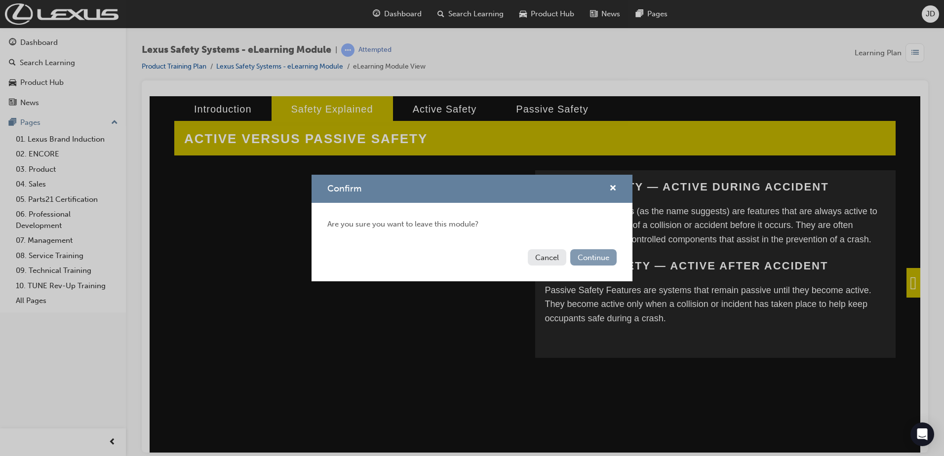
click at [604, 259] on button "Continue" at bounding box center [594, 257] width 46 height 16
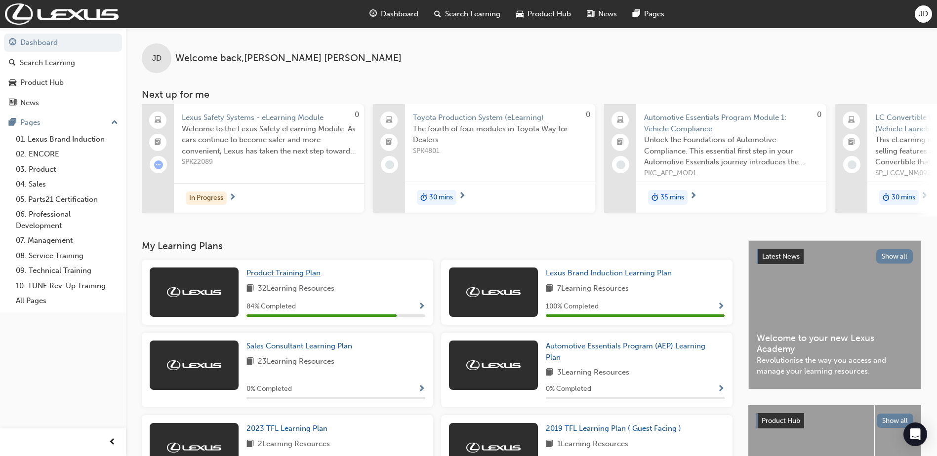
click at [299, 278] on span "Product Training Plan" at bounding box center [283, 273] width 74 height 9
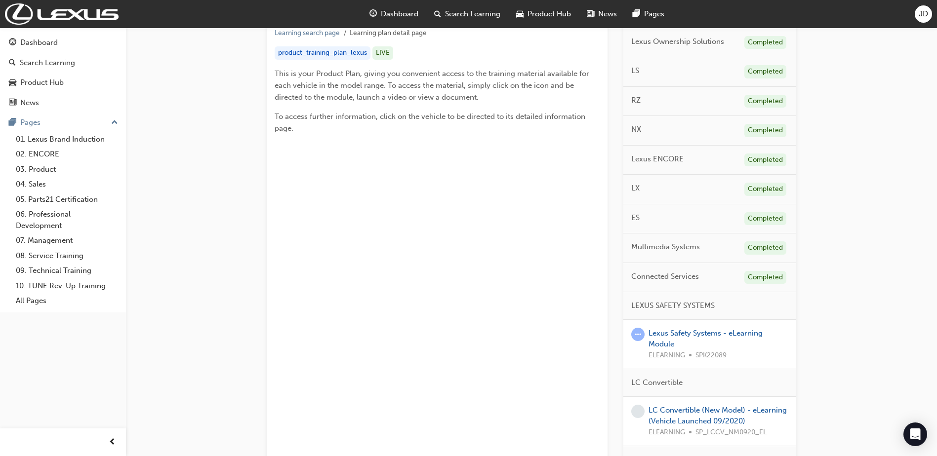
scroll to position [296, 0]
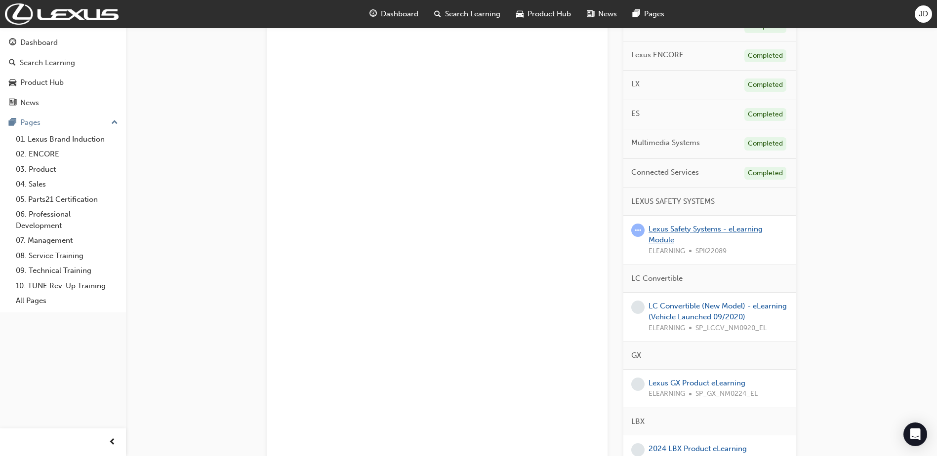
click at [660, 232] on link "Lexus Safety Systems - eLearning Module" at bounding box center [706, 235] width 114 height 20
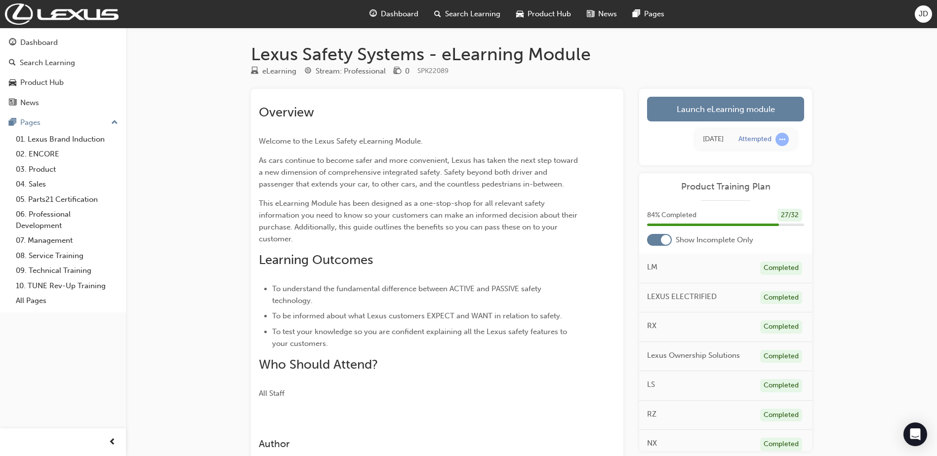
click at [697, 123] on div "[DATE] Attempted" at bounding box center [725, 140] width 157 height 36
click at [714, 109] on link "Launch eLearning module" at bounding box center [725, 109] width 157 height 25
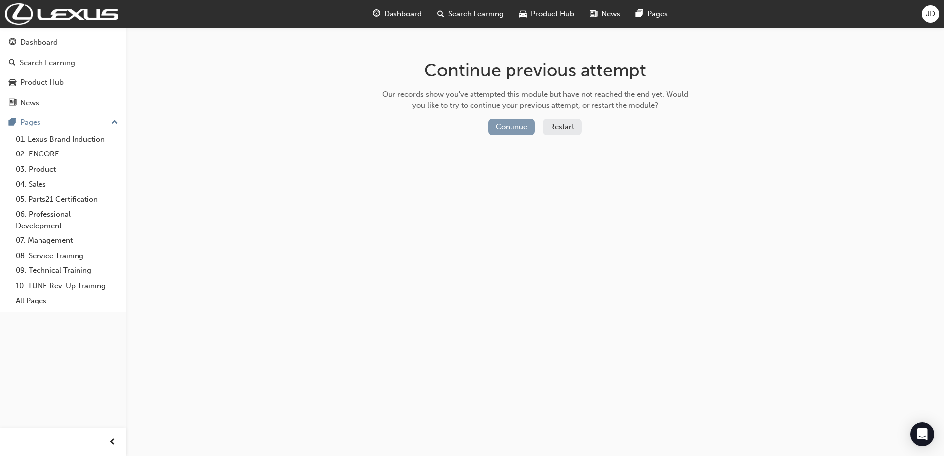
click at [501, 124] on button "Continue" at bounding box center [512, 127] width 46 height 16
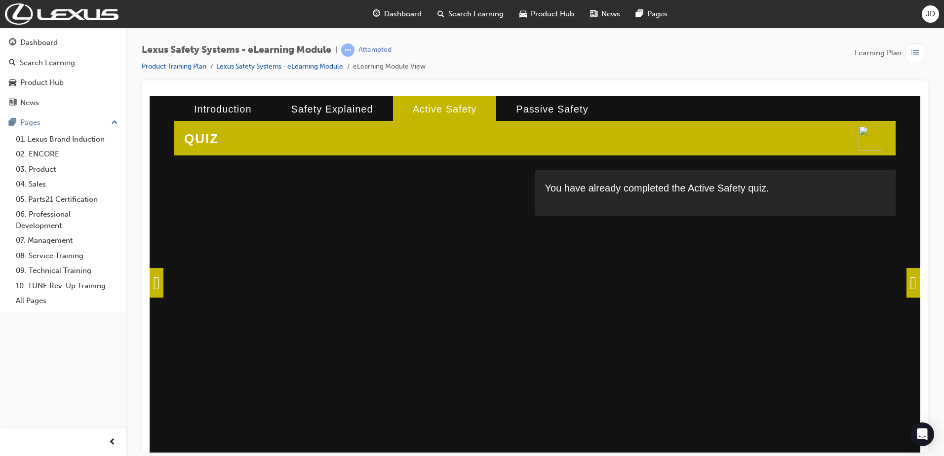
click at [907, 286] on span at bounding box center [914, 283] width 14 height 30
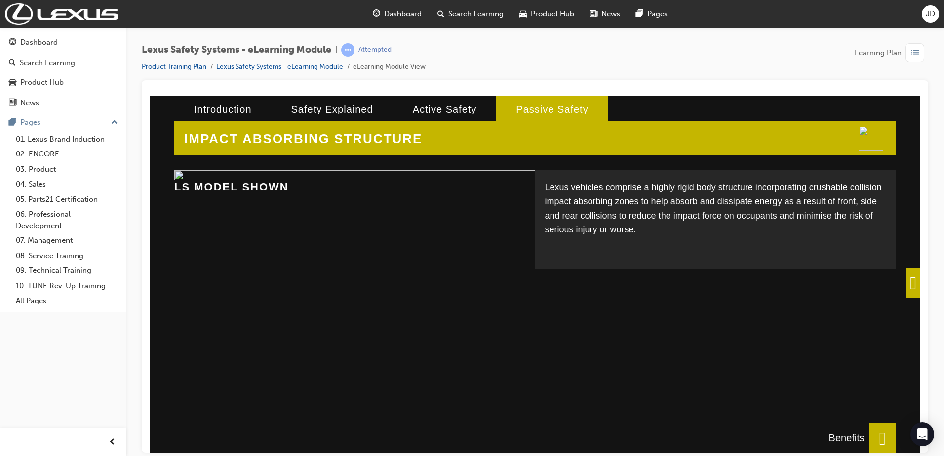
click at [877, 427] on span at bounding box center [883, 438] width 26 height 30
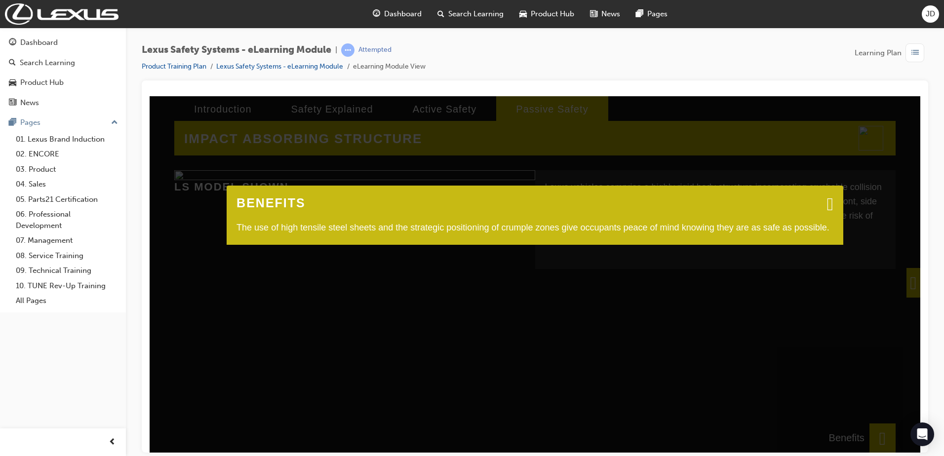
click at [829, 204] on span at bounding box center [830, 203] width 6 height 10
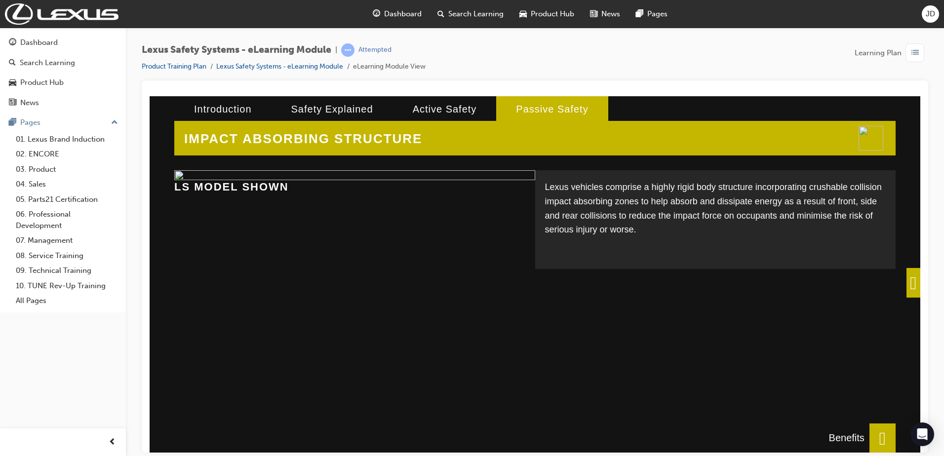
click at [908, 286] on span at bounding box center [914, 283] width 14 height 30
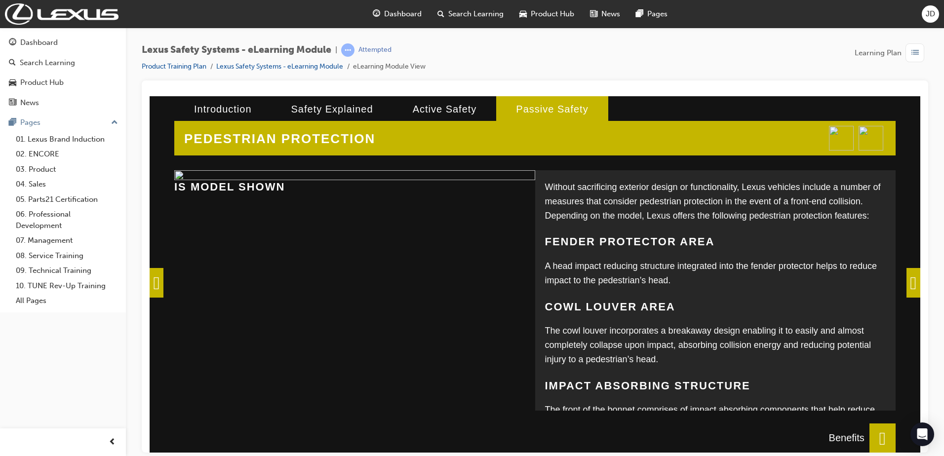
click at [907, 286] on span at bounding box center [914, 283] width 14 height 30
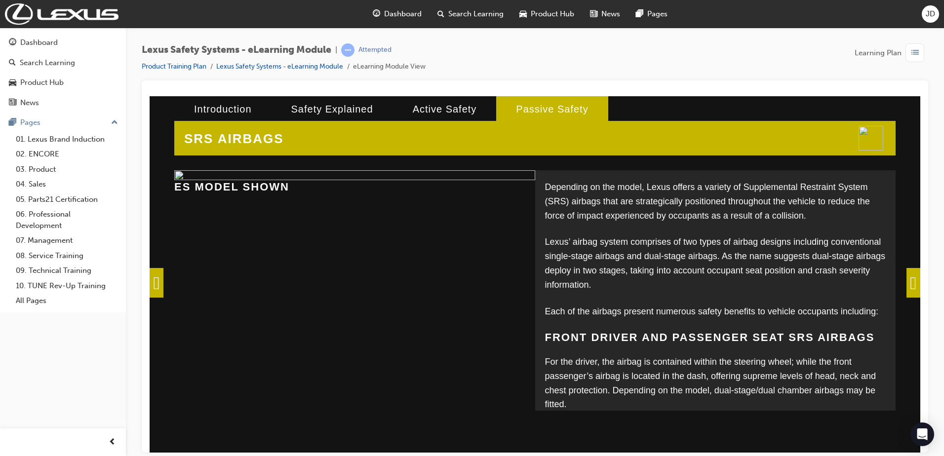
click at [907, 286] on span at bounding box center [914, 283] width 14 height 30
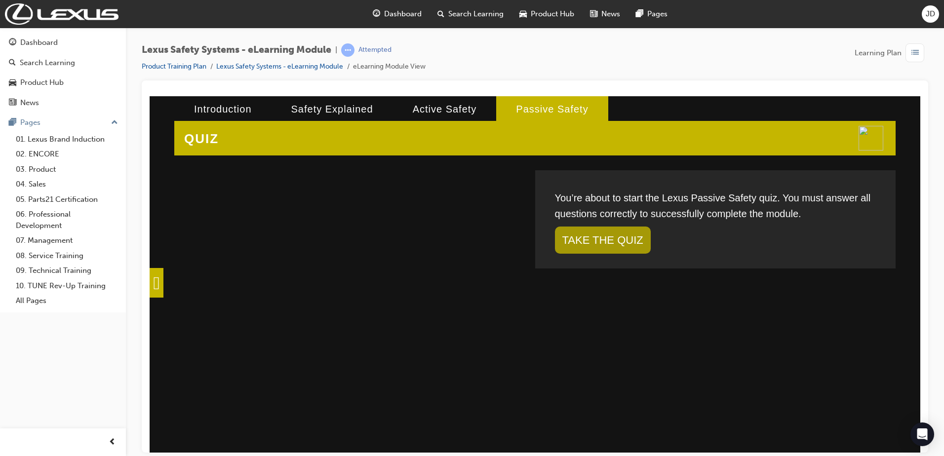
click at [164, 289] on span at bounding box center [157, 283] width 14 height 30
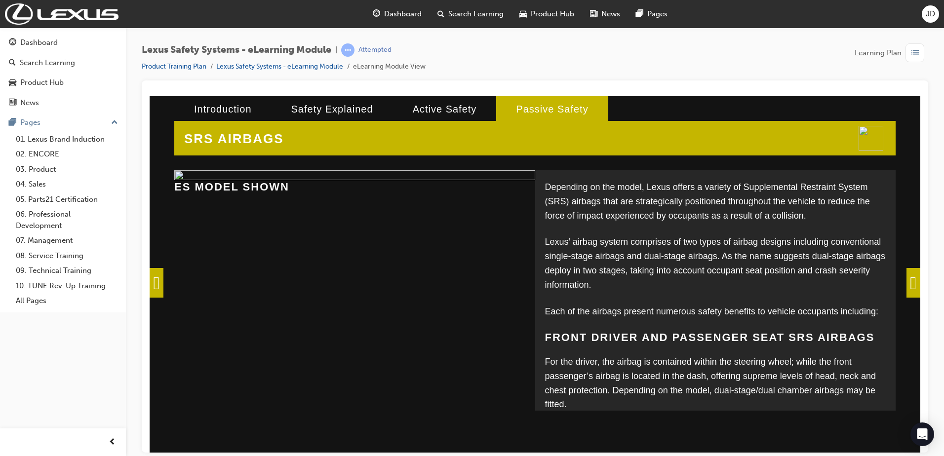
click at [164, 287] on span at bounding box center [157, 283] width 14 height 30
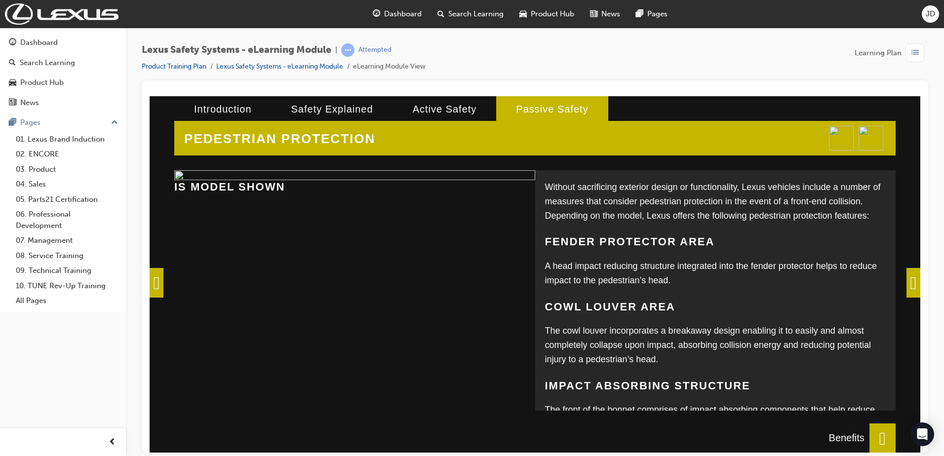
click at [728, 291] on div "Without sacrificing exterior design or functionality, Lexus vehicles include a …" at bounding box center [715, 359] width 341 height 359
click at [162, 281] on span at bounding box center [157, 283] width 14 height 30
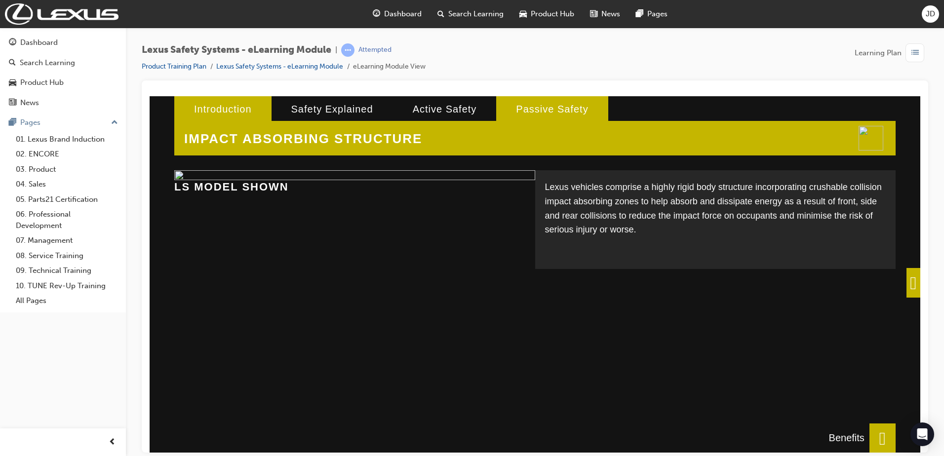
click at [211, 109] on li "Introduction" at bounding box center [222, 109] width 97 height 26
